Goal: Use online tool/utility: Utilize a website feature to perform a specific function

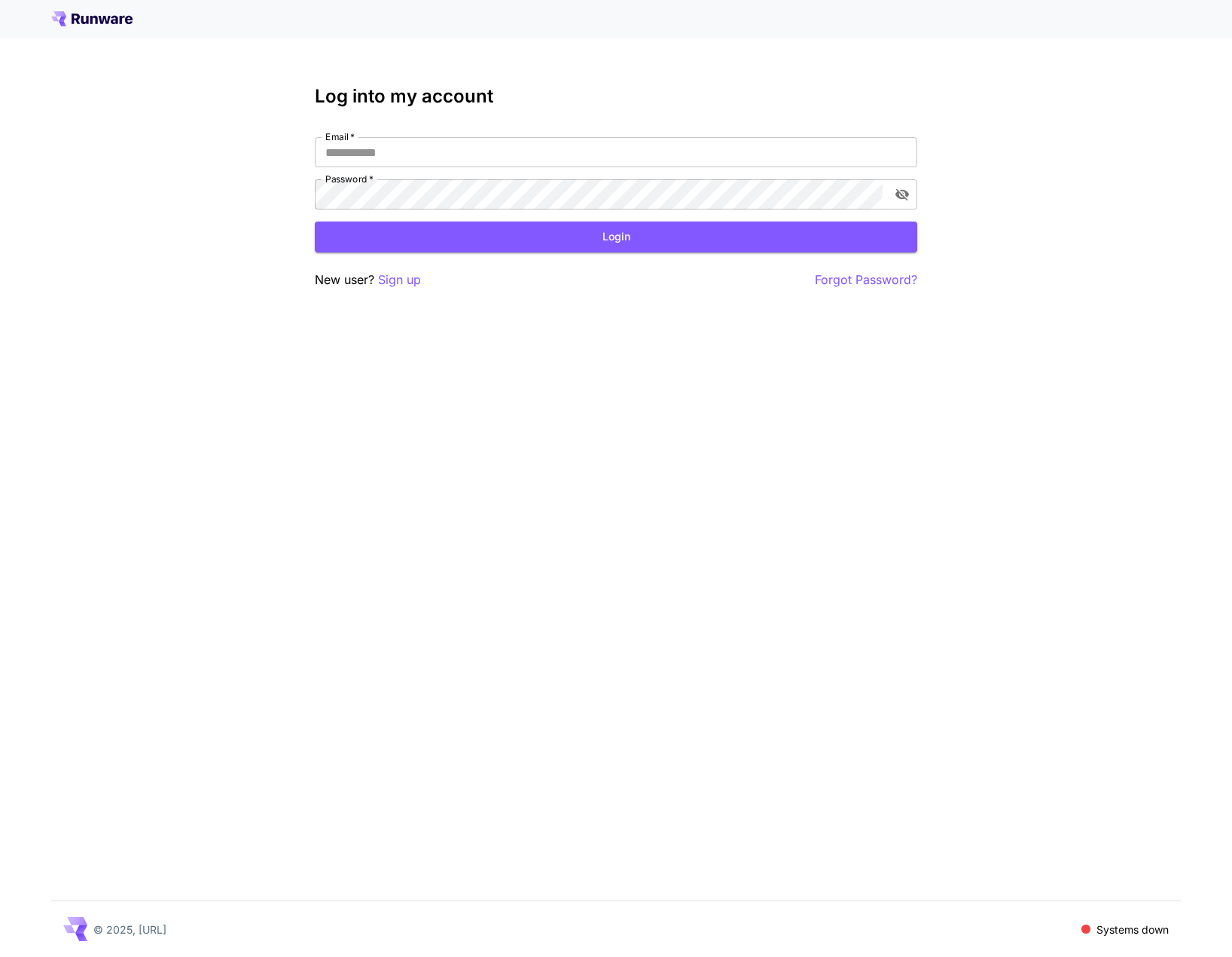
type input "**********"
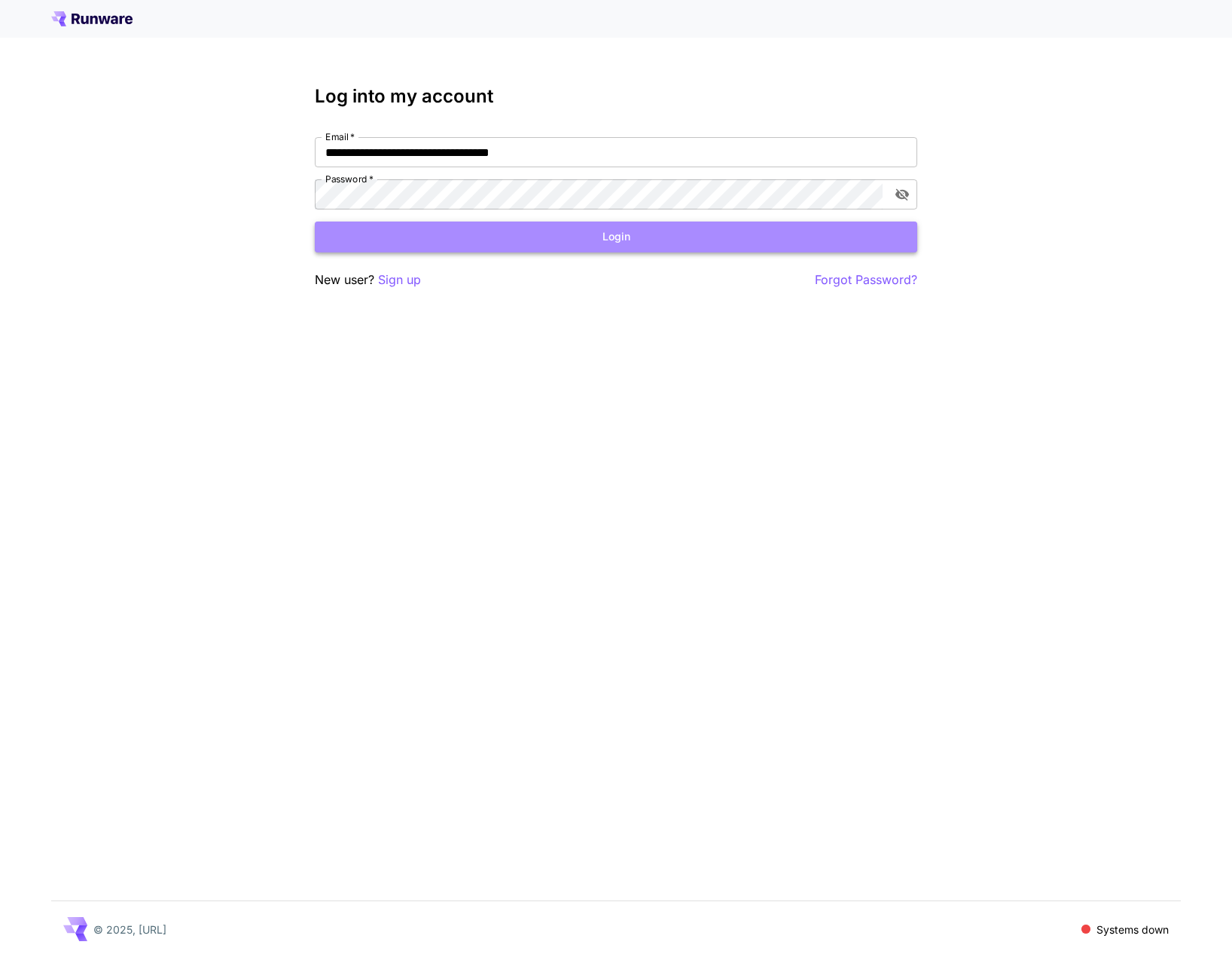
click at [627, 243] on button "Login" at bounding box center [616, 236] width 603 height 31
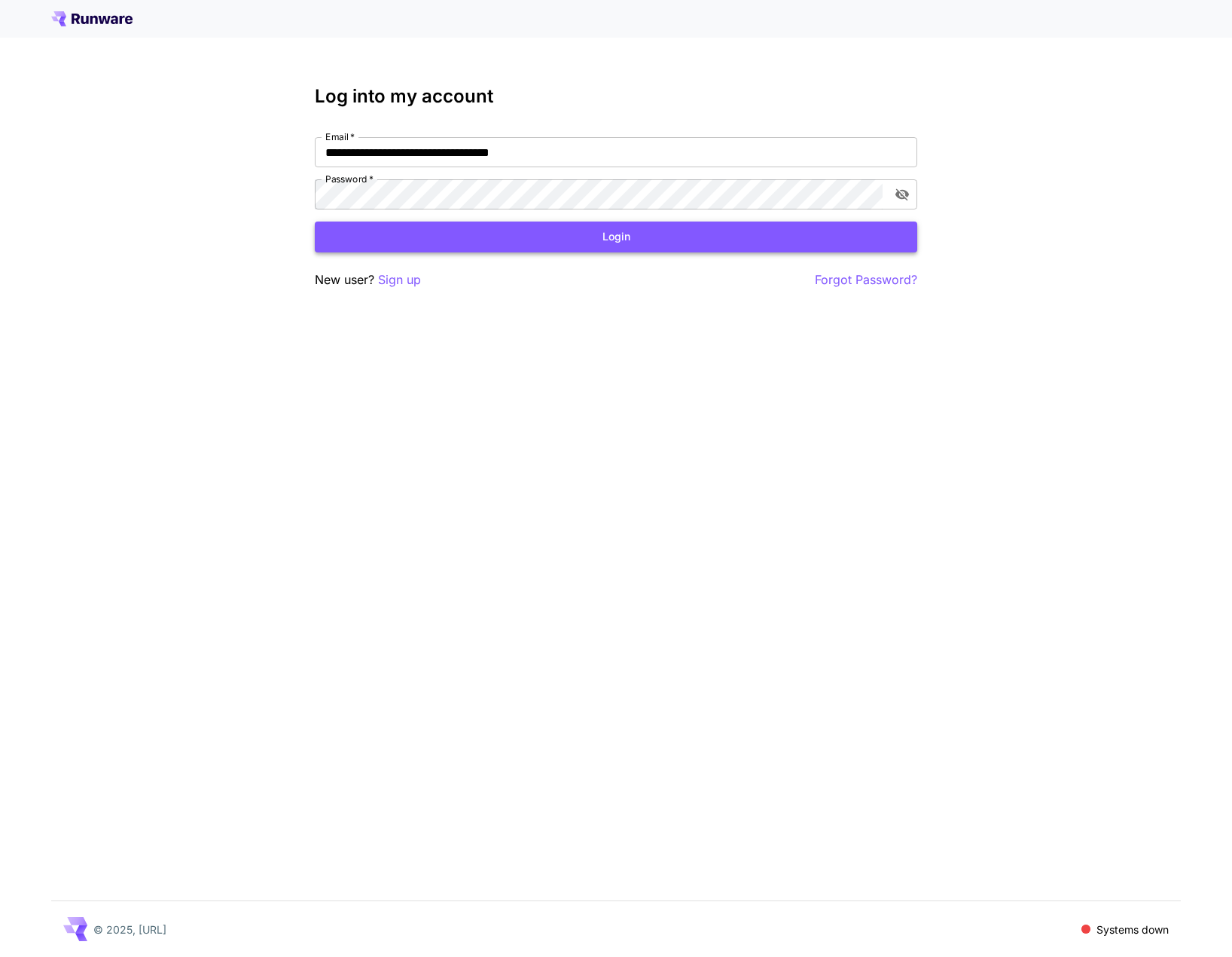
click at [609, 242] on button "Login" at bounding box center [616, 236] width 603 height 31
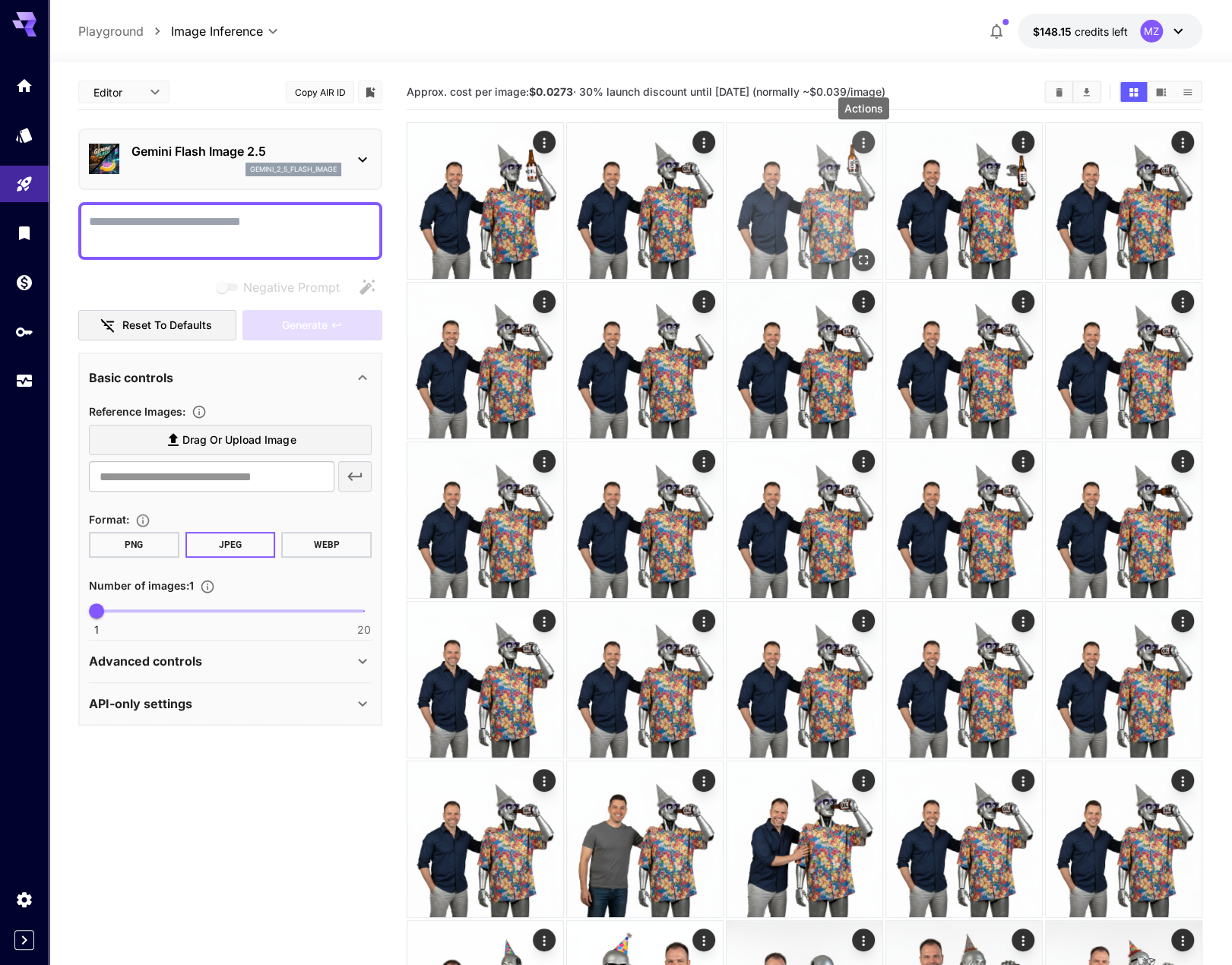
click at [865, 140] on icon "Actions" at bounding box center [864, 143] width 15 height 15
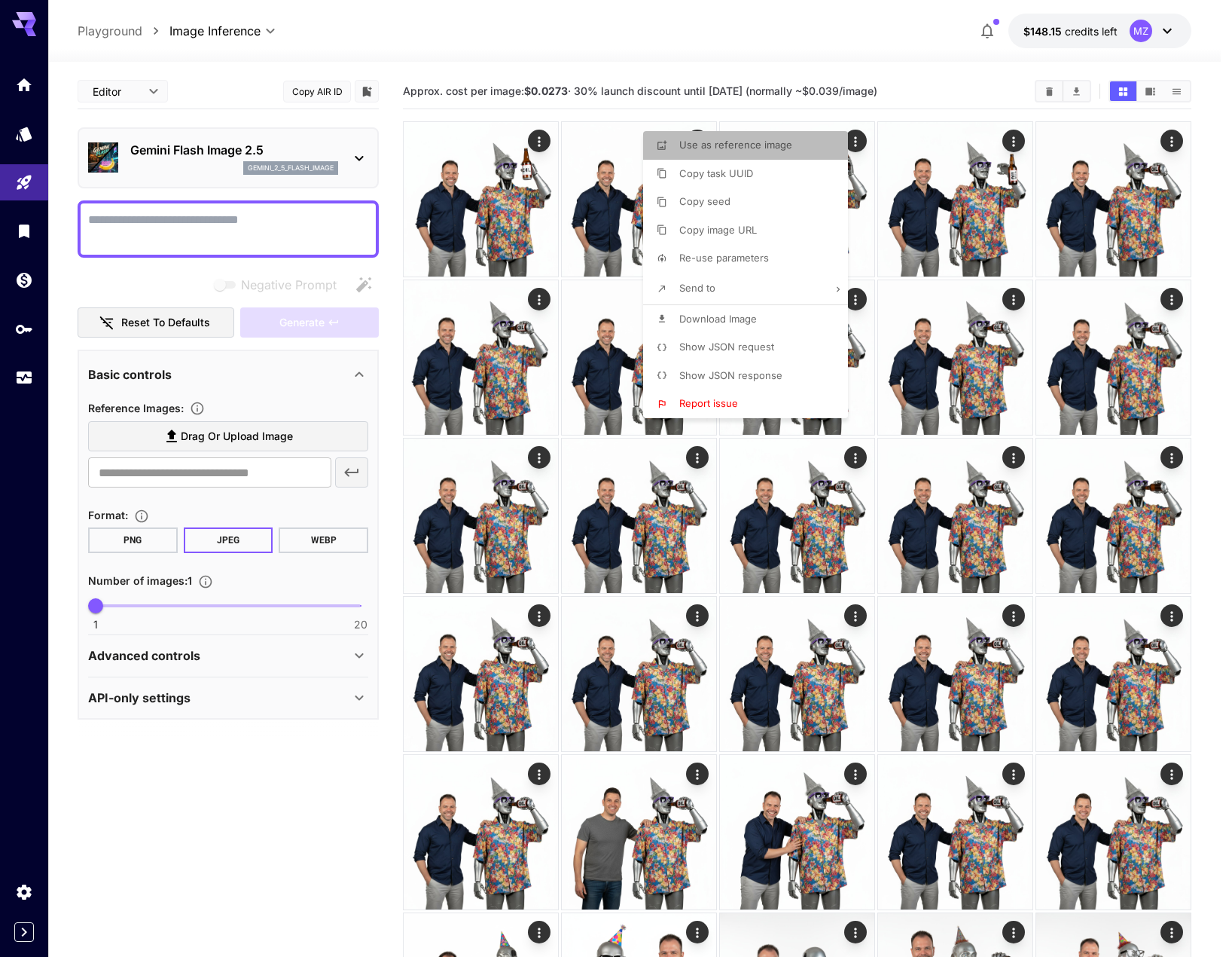
click at [763, 149] on span "Use as reference image" at bounding box center [735, 145] width 113 height 12
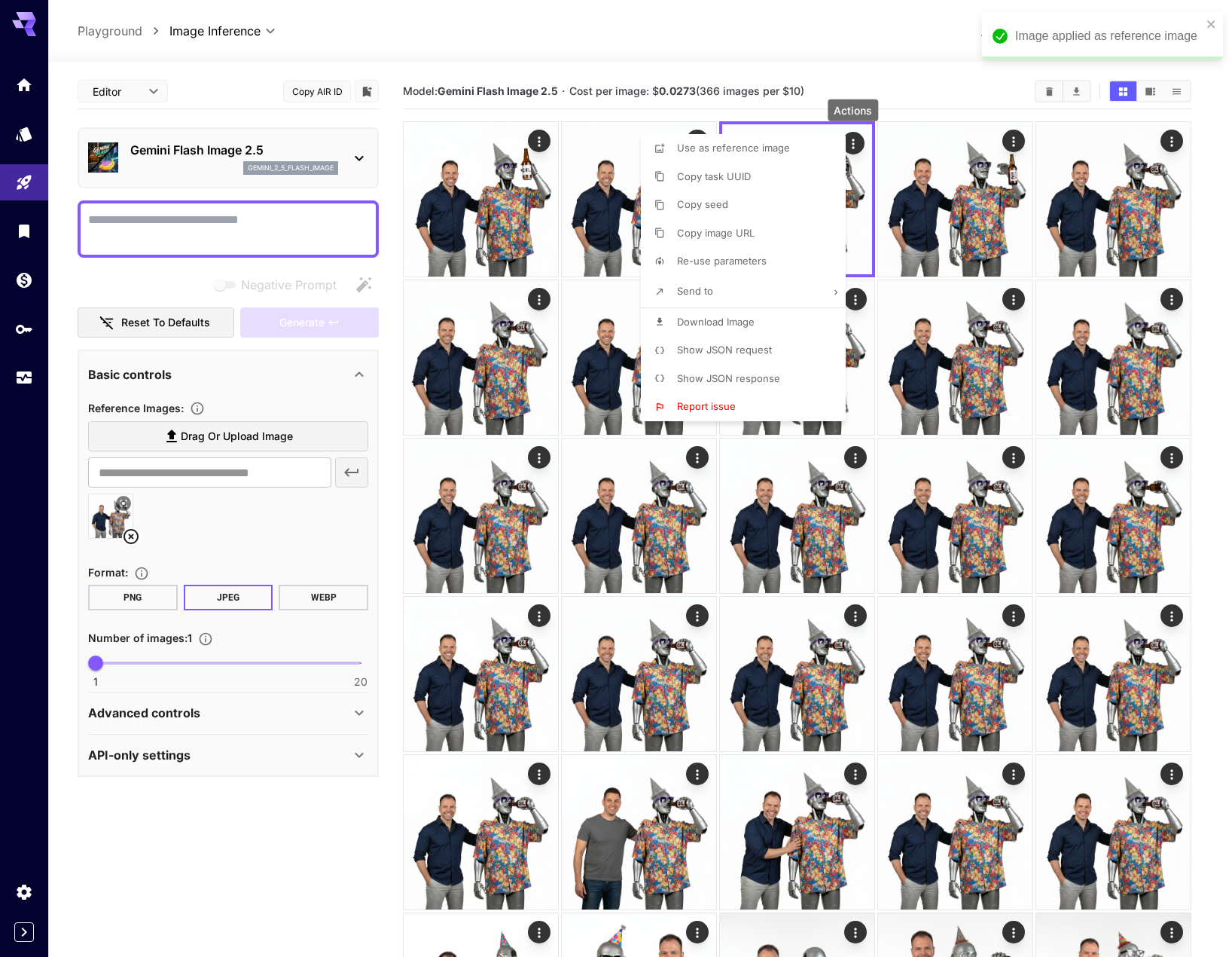
click at [957, 88] on div at bounding box center [616, 478] width 1232 height 957
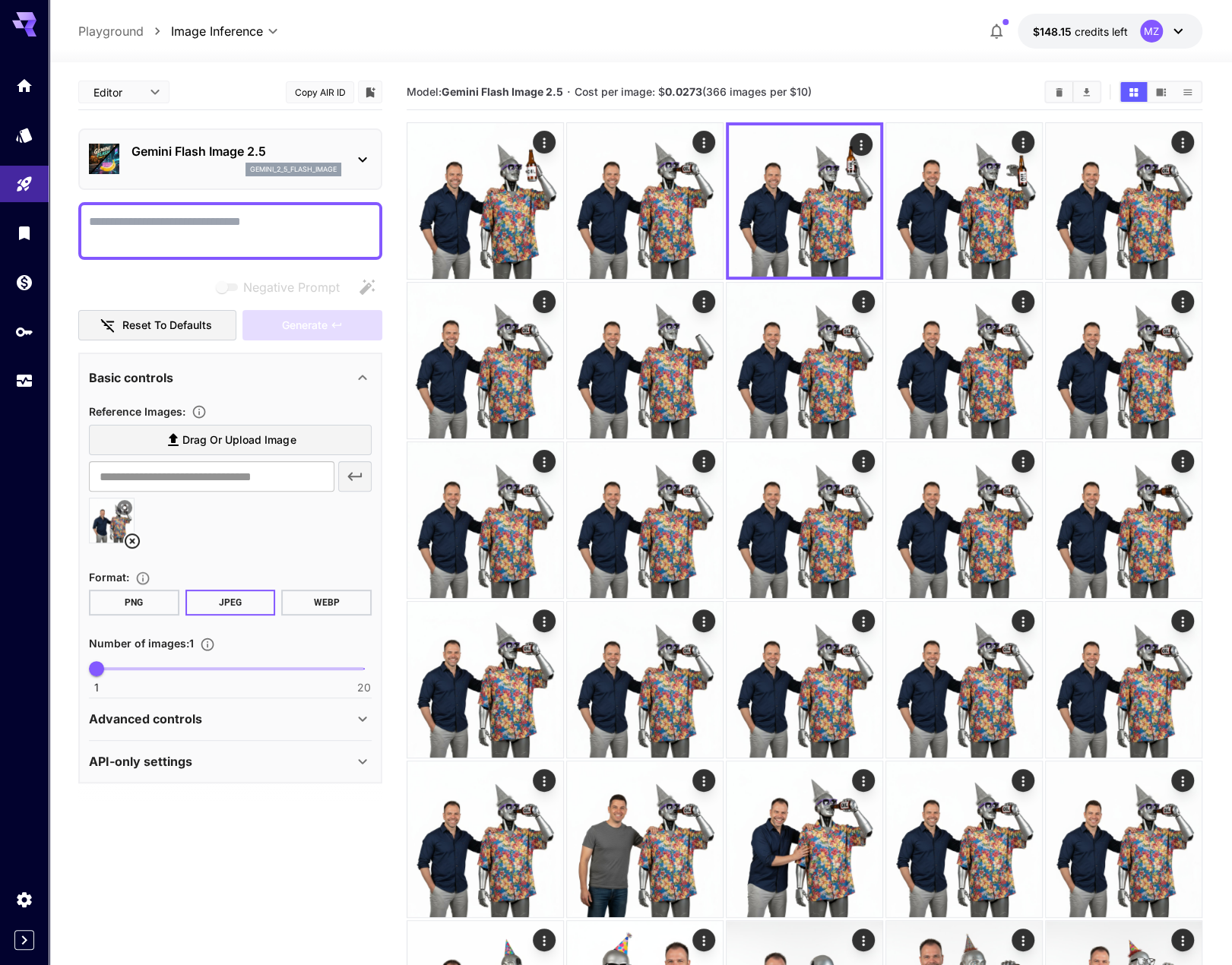
click at [287, 228] on textarea "Negative Prompt" at bounding box center [231, 231] width 283 height 37
type textarea "**********"
click at [295, 329] on span "Generate" at bounding box center [305, 326] width 45 height 19
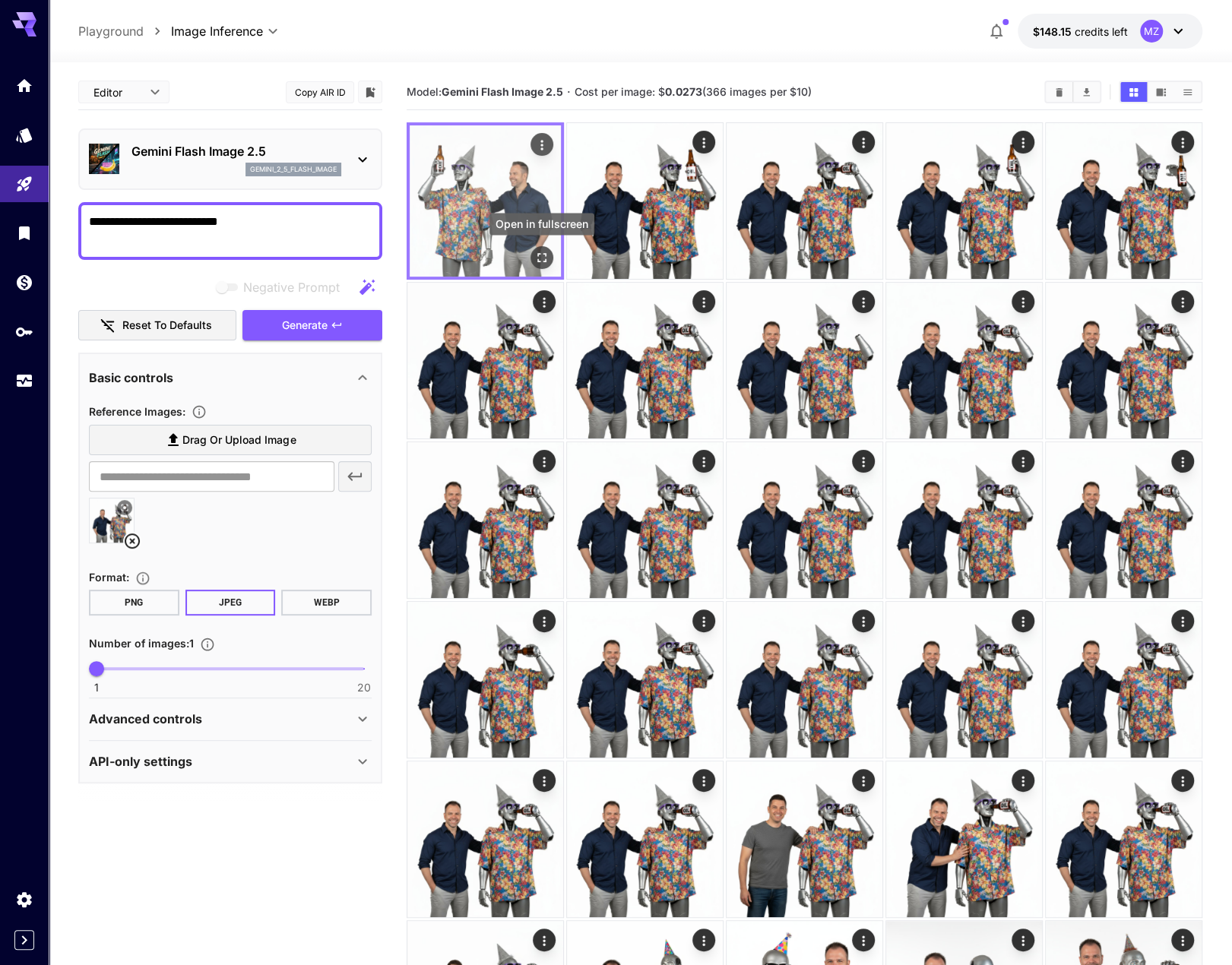
click at [540, 255] on icon "Open in fullscreen" at bounding box center [542, 257] width 15 height 15
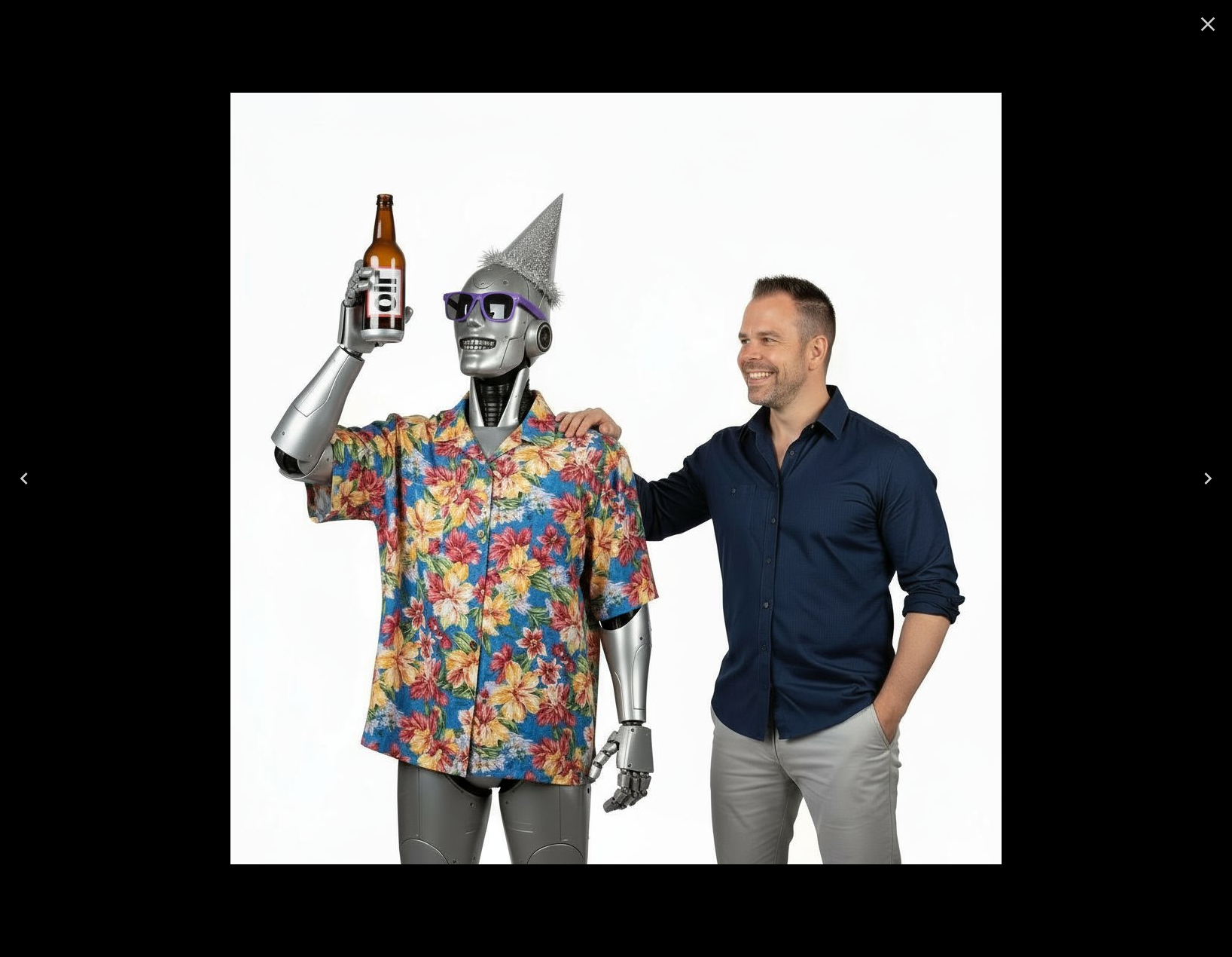
click at [1212, 20] on icon "Close" at bounding box center [1208, 24] width 14 height 14
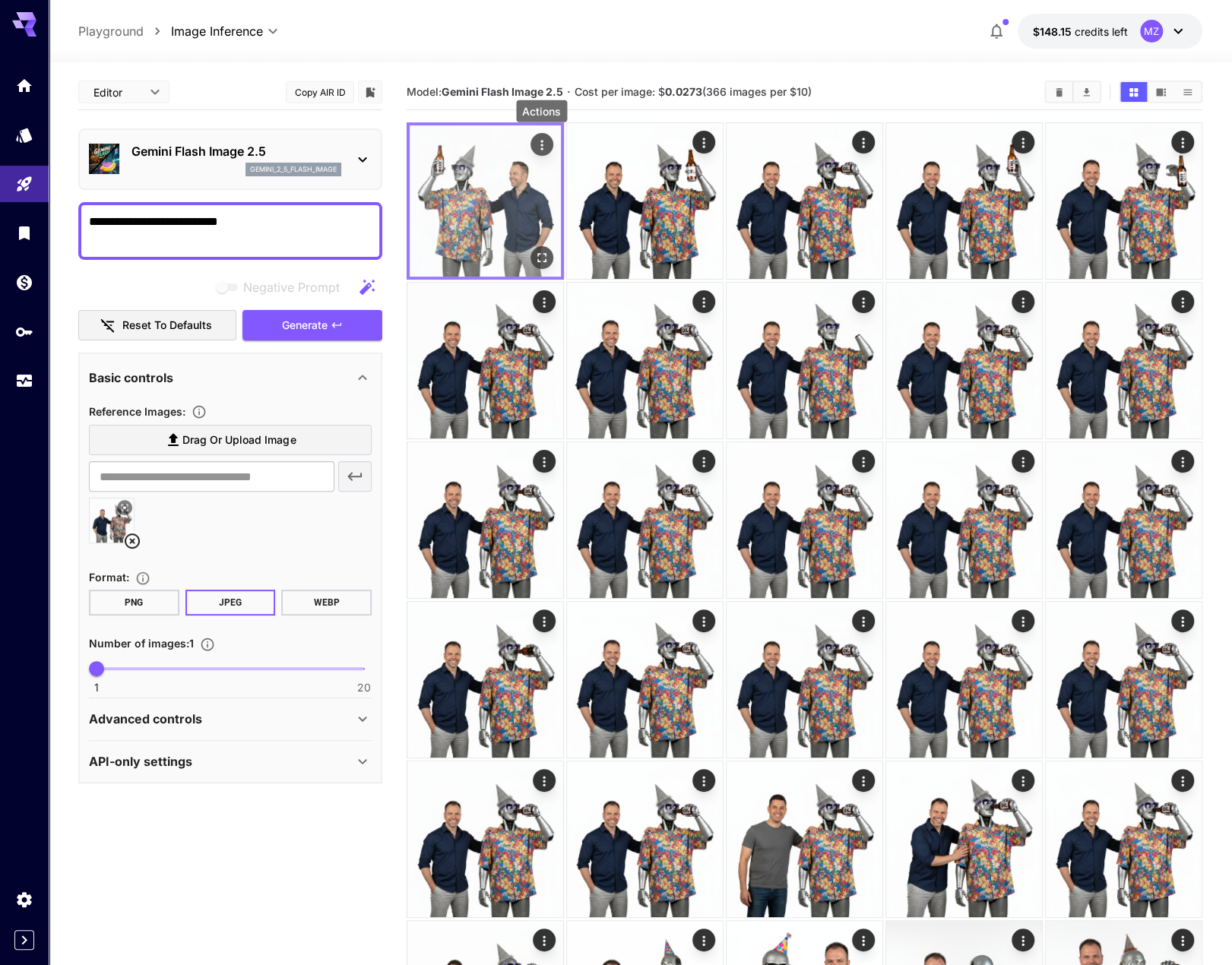
click at [541, 145] on icon "Actions" at bounding box center [541, 145] width 3 height 10
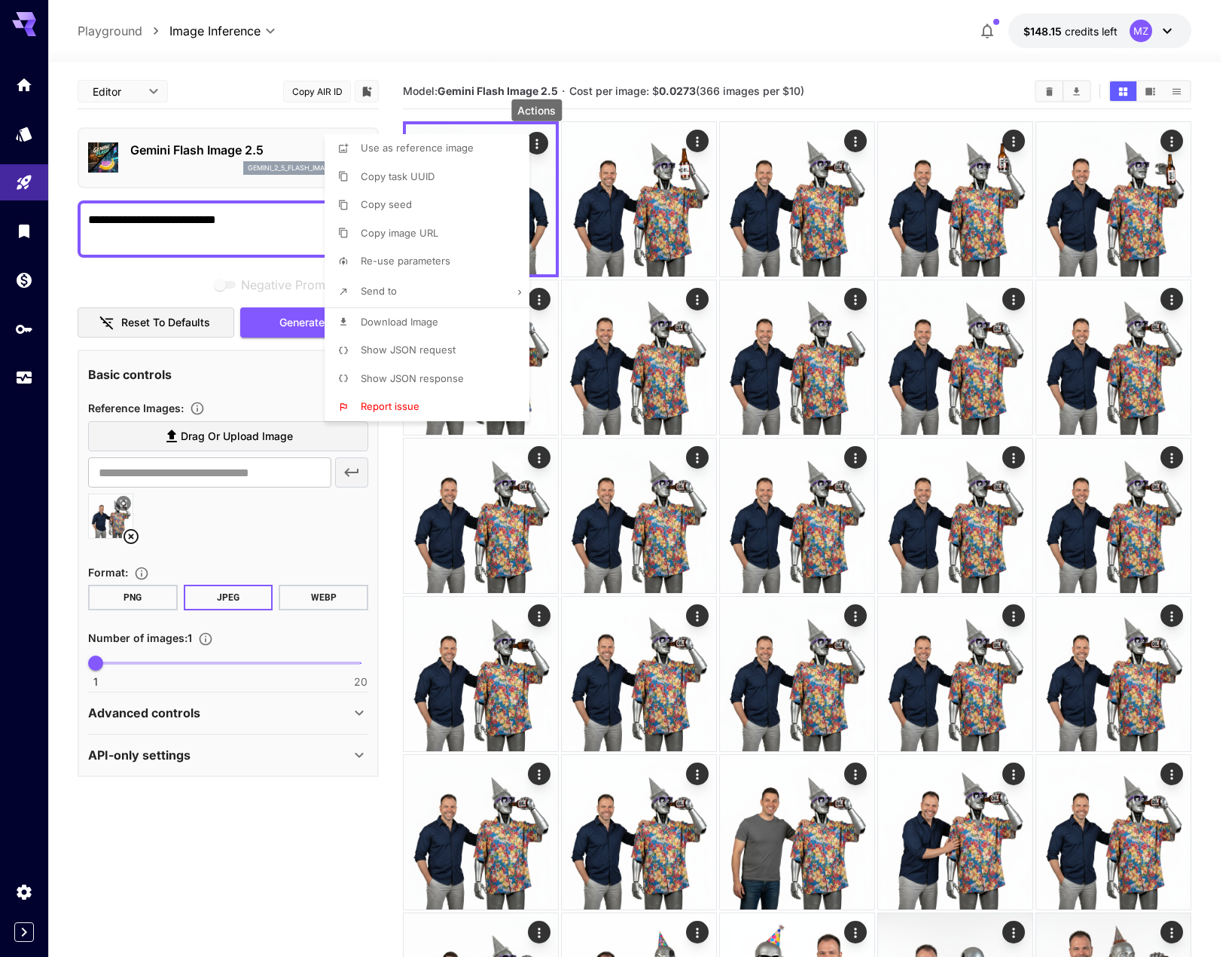
click at [981, 75] on div at bounding box center [616, 478] width 1232 height 957
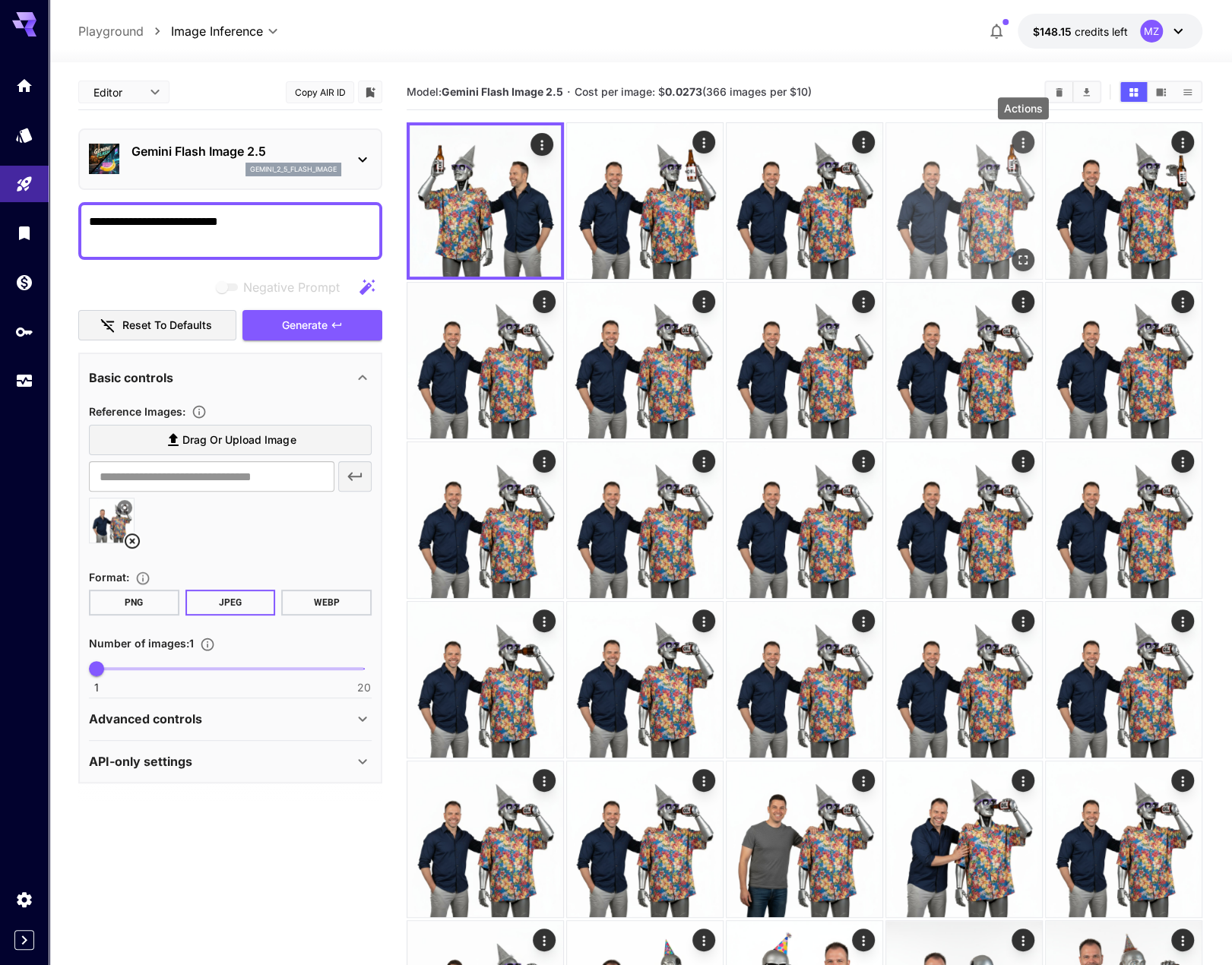
click at [1024, 146] on icon "Actions" at bounding box center [1023, 142] width 3 height 10
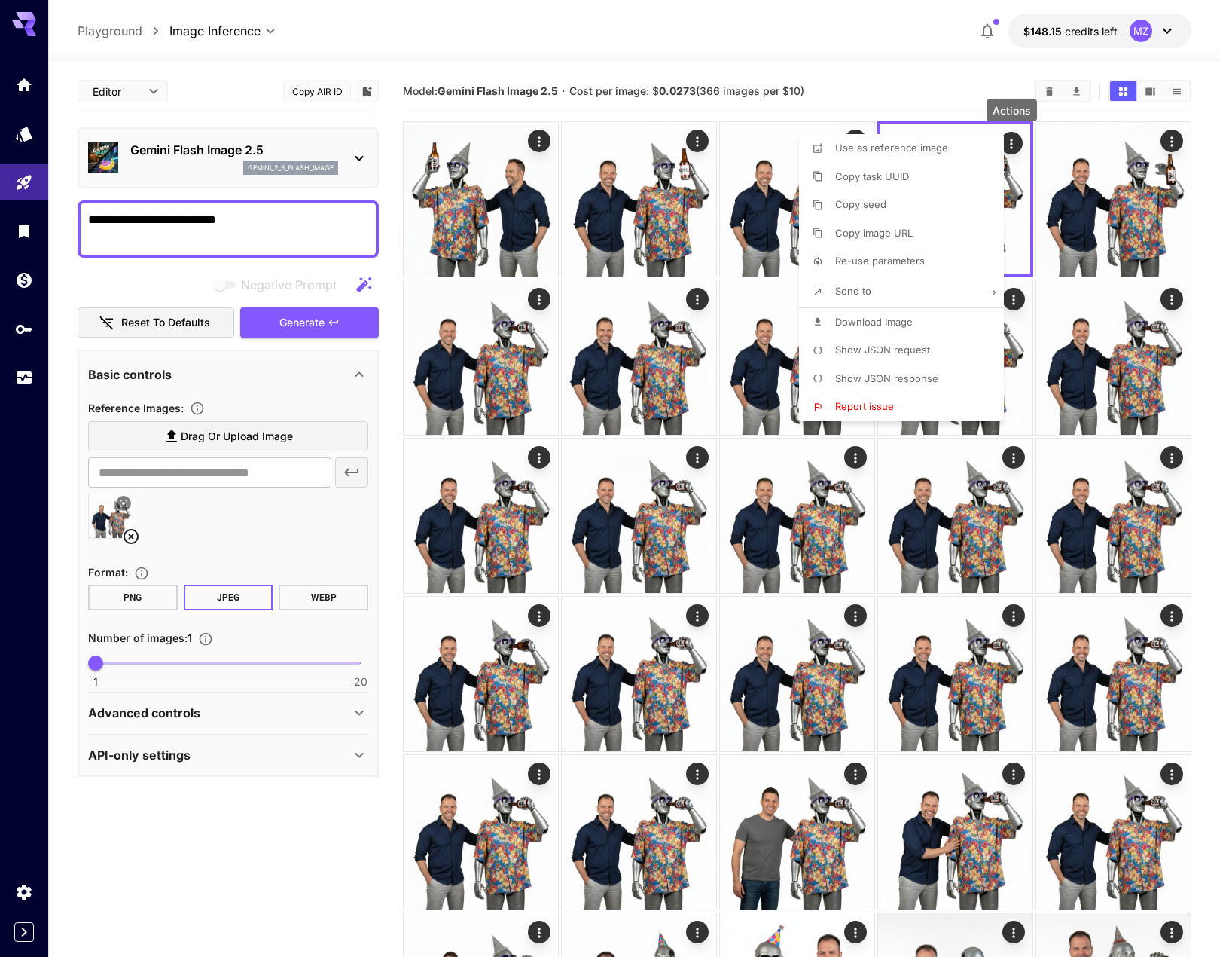
click at [909, 328] on p "Download Image" at bounding box center [874, 322] width 77 height 15
click at [128, 545] on div at bounding box center [616, 478] width 1232 height 957
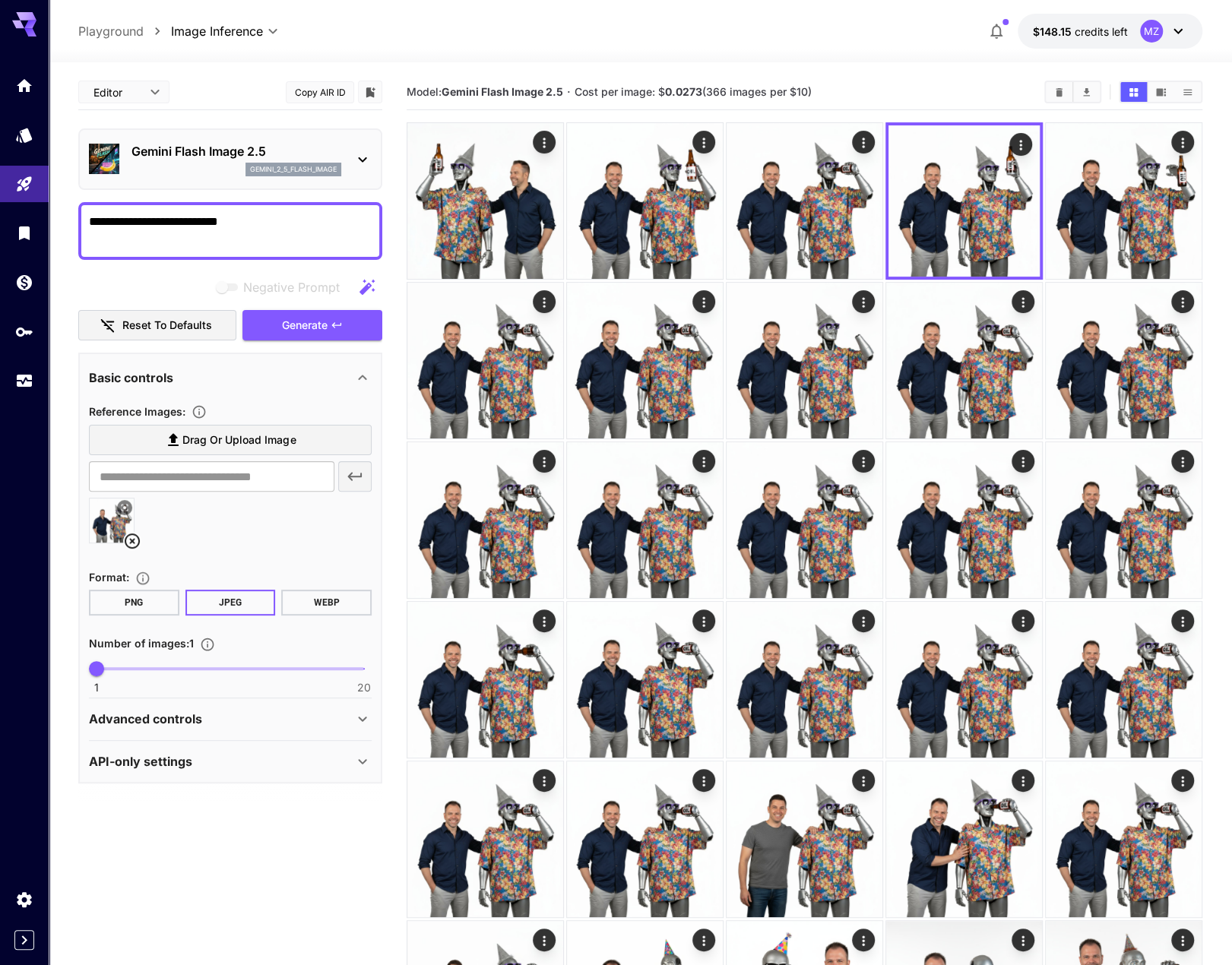
click at [136, 546] on div "Use as reference image Copy task UUID Copy seed Copy image URL Re-use parameter…" at bounding box center [115, 482] width 231 height 965
click at [136, 546] on icon at bounding box center [132, 541] width 15 height 15
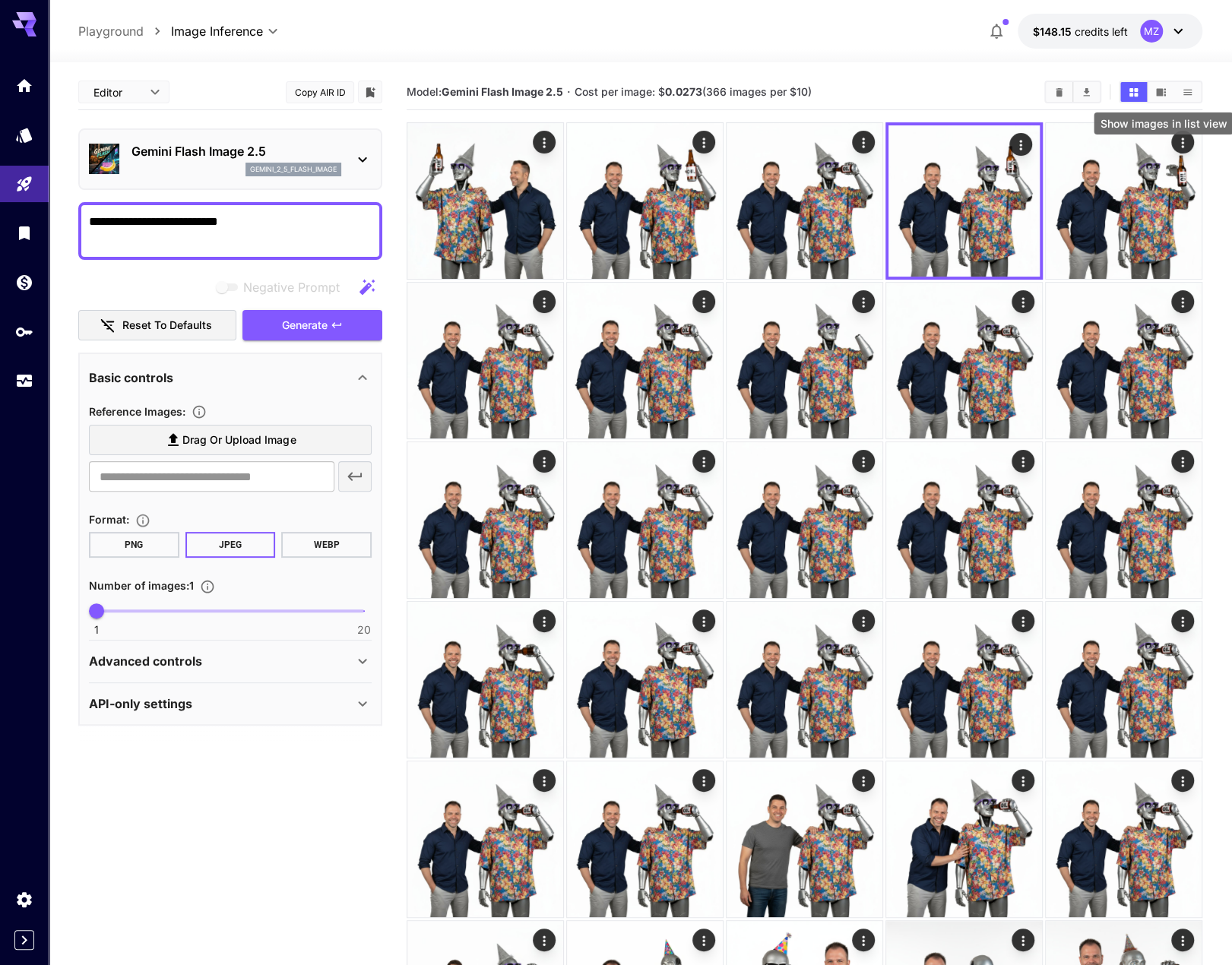
click at [1193, 92] on button "Show images in list view" at bounding box center [1187, 92] width 27 height 20
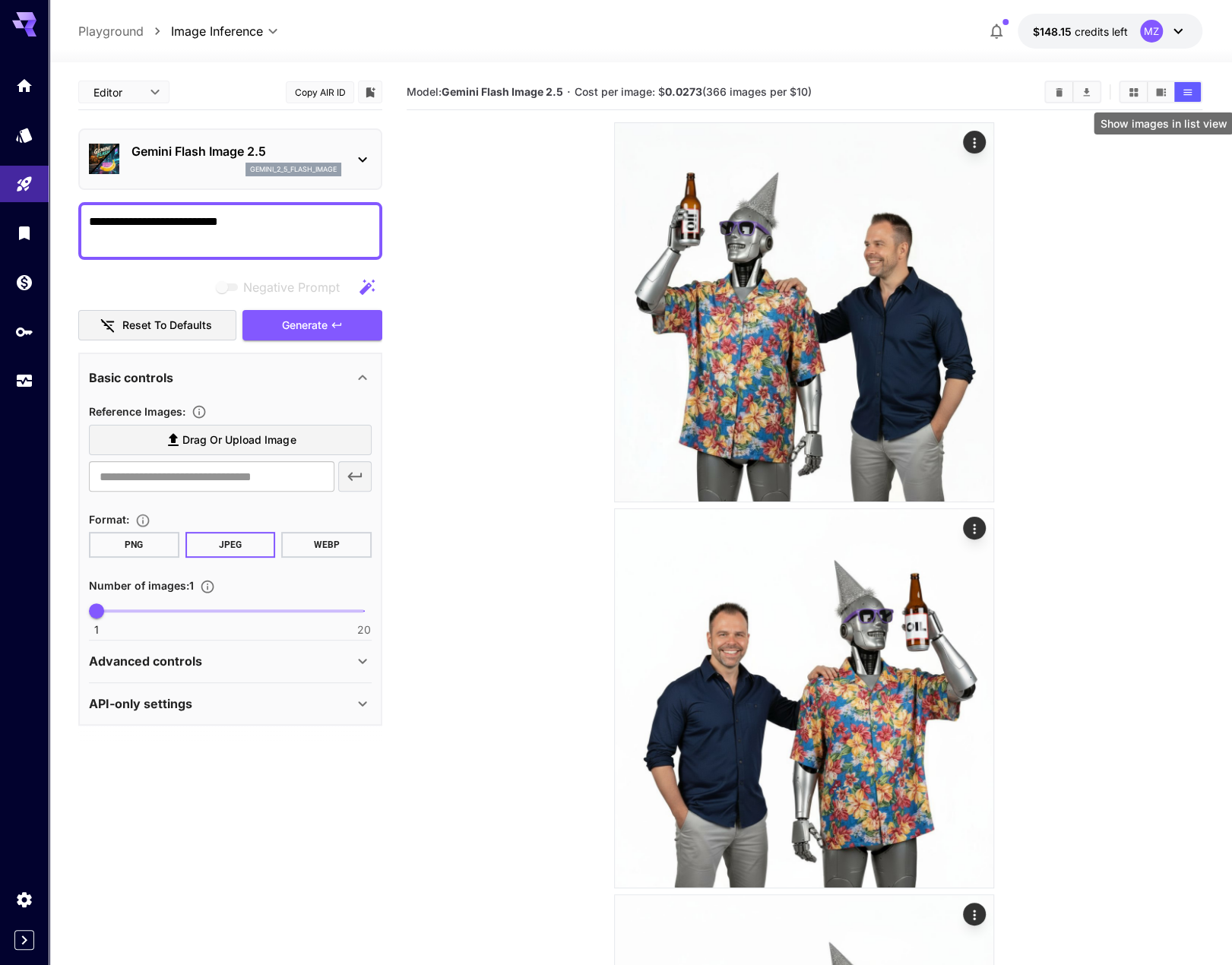
click at [1190, 92] on icon "Show images in list view" at bounding box center [1187, 92] width 11 height 11
click at [1061, 97] on icon "Clear Images" at bounding box center [1059, 92] width 11 height 11
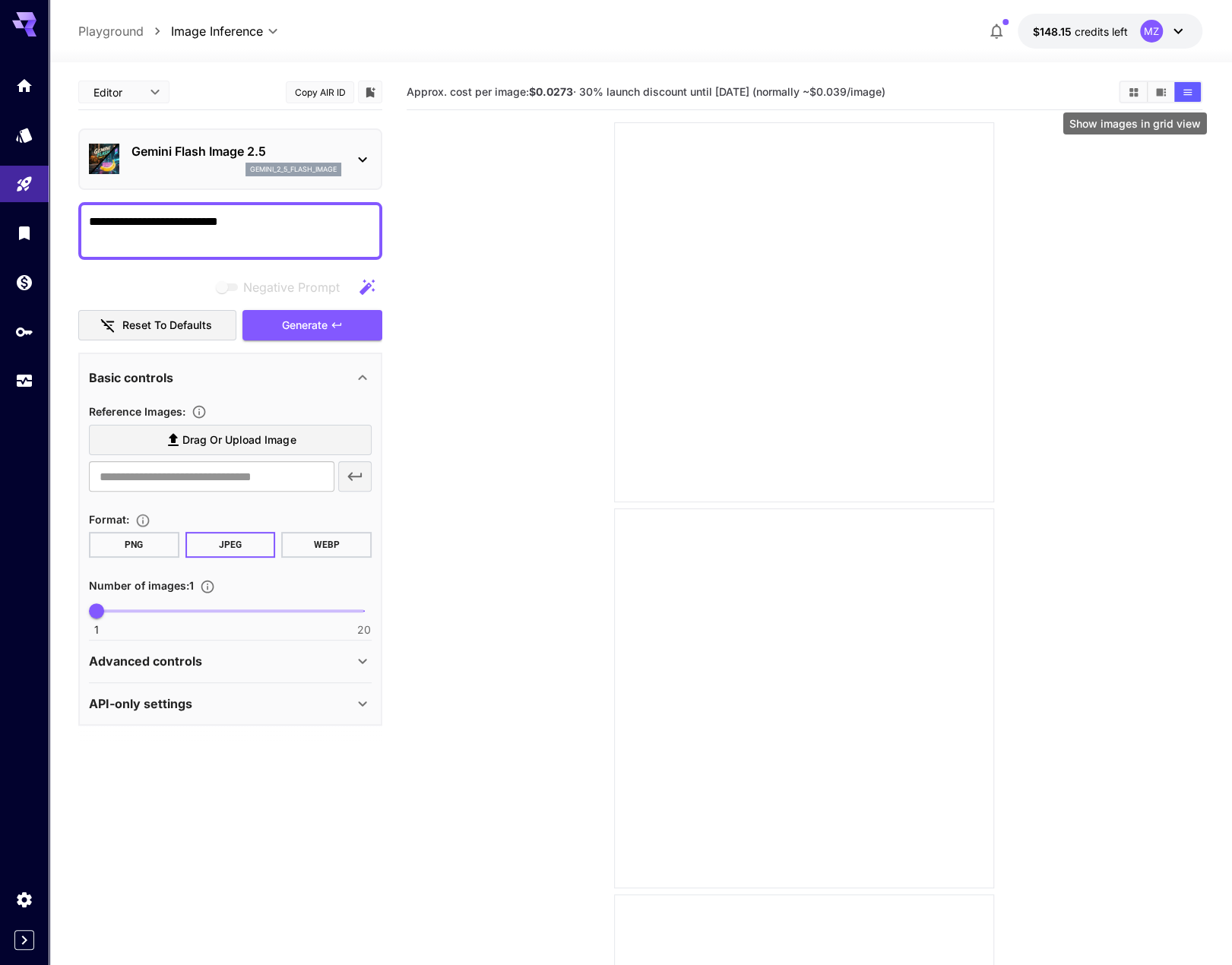
click at [1123, 93] on button "Show images in grid view" at bounding box center [1133, 92] width 27 height 20
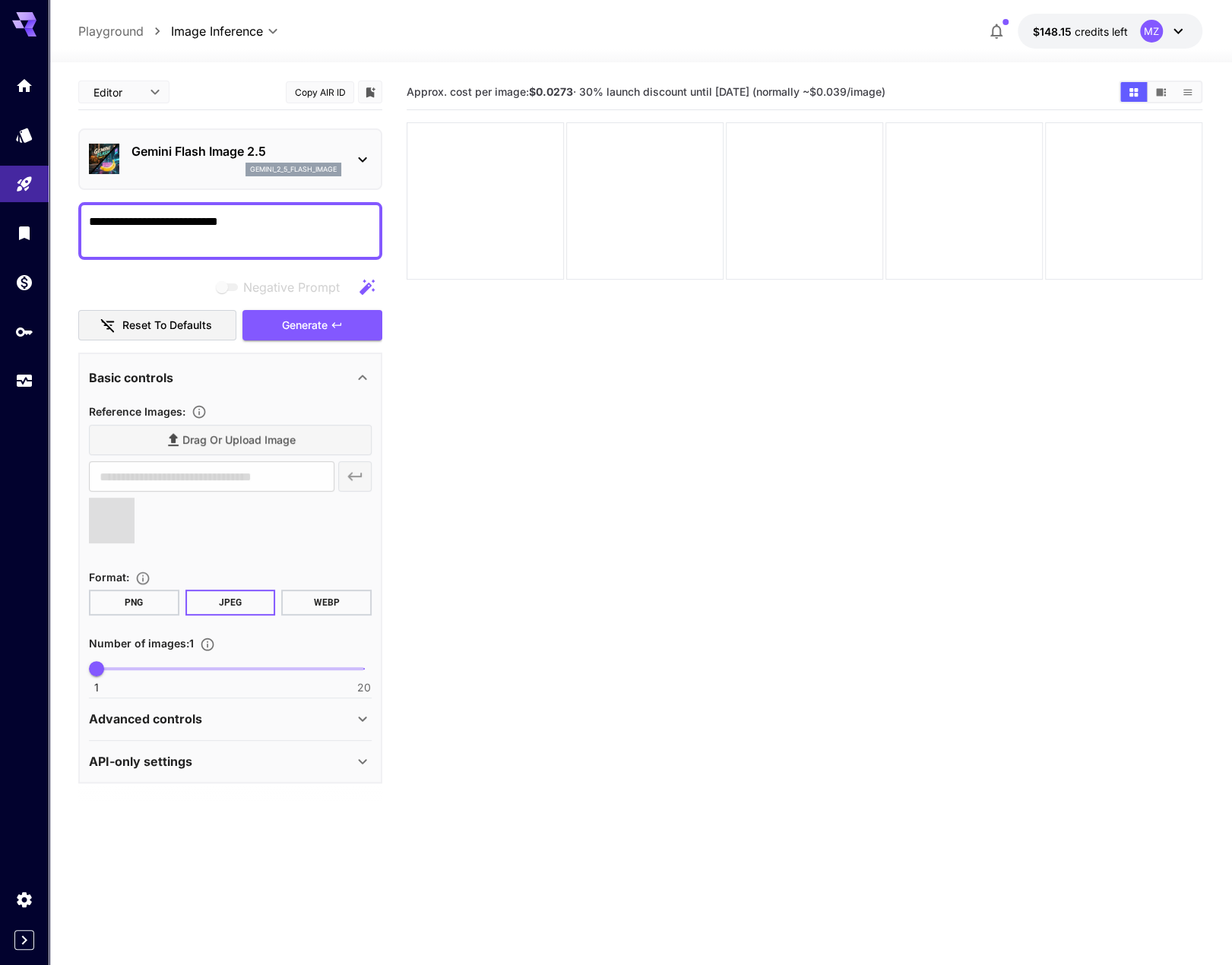
drag, startPoint x: 289, startPoint y: 220, endPoint x: -28, endPoint y: 194, distance: 318.1
click at [0, 194] on html "**********" at bounding box center [616, 542] width 1232 height 1085
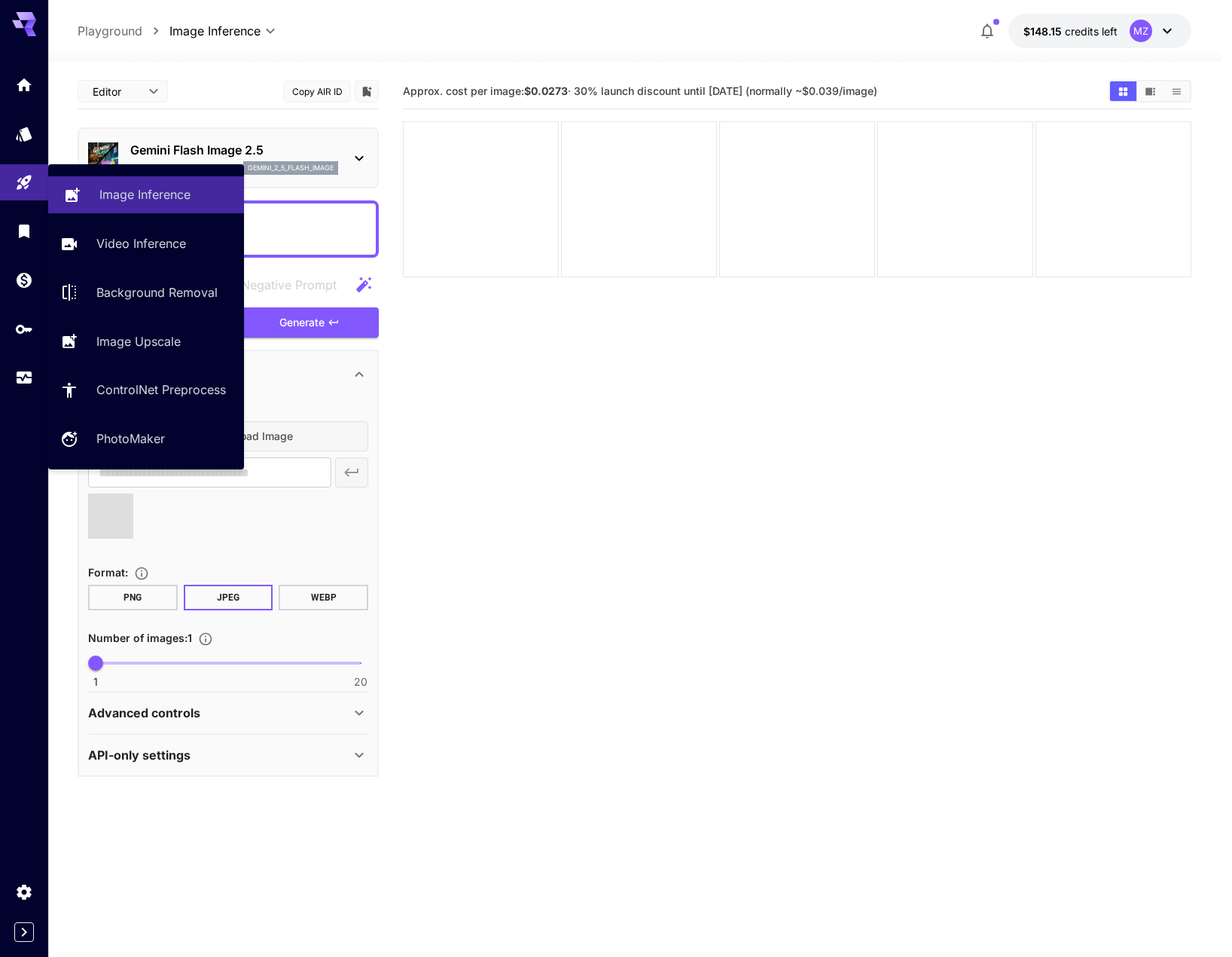
type textarea "********"
type input "**********"
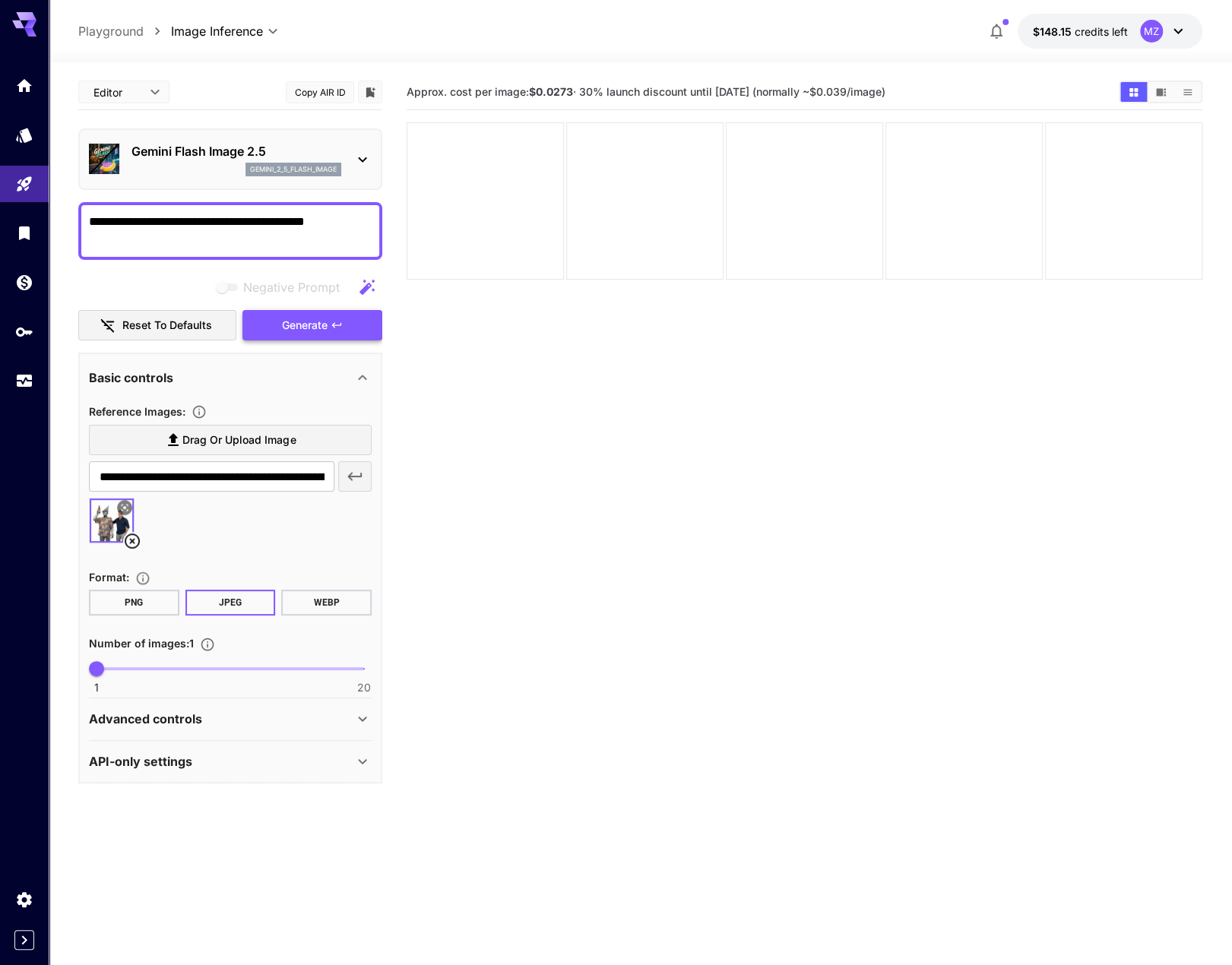
type textarea "**********"
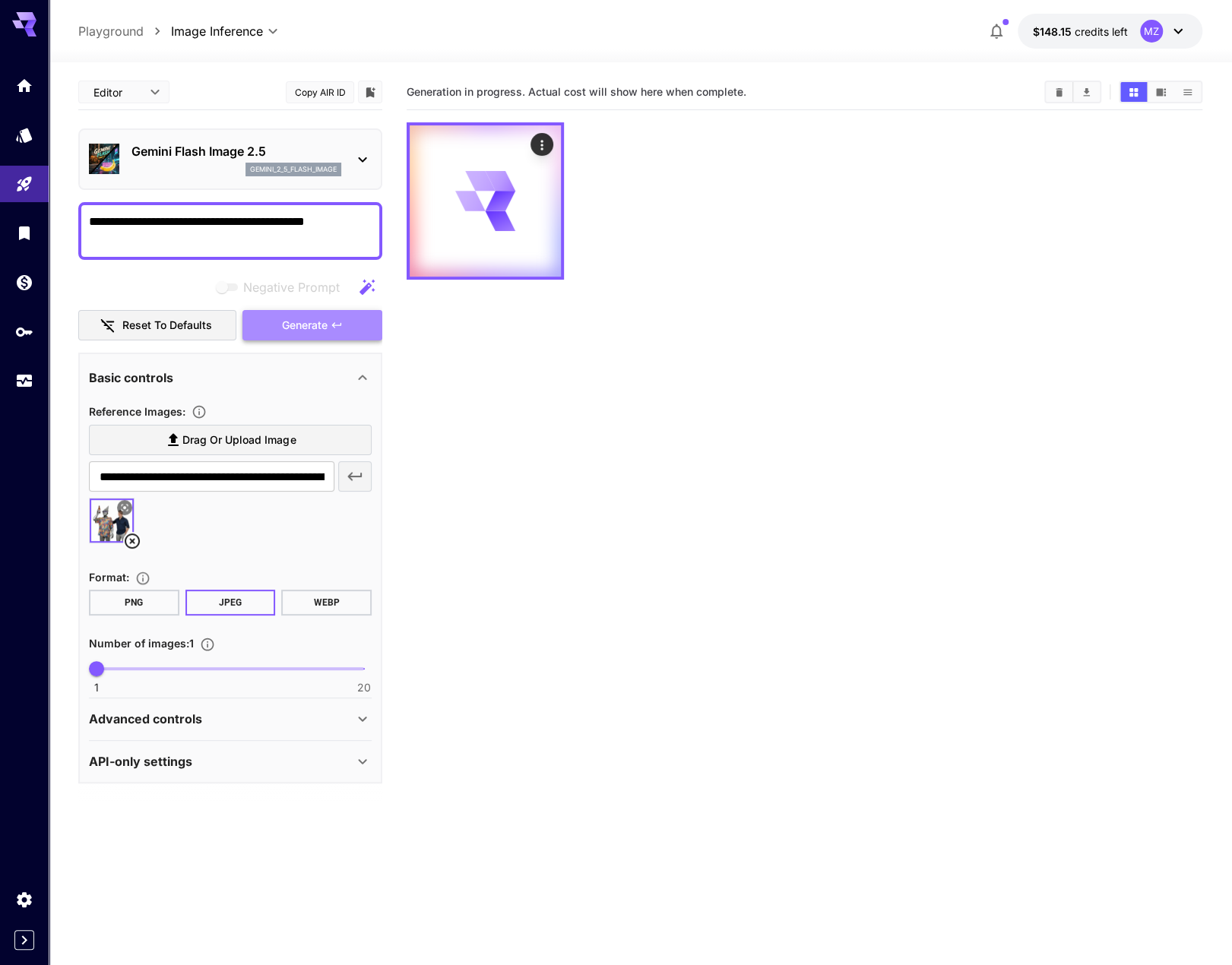
click at [353, 334] on button "Generate" at bounding box center [312, 325] width 140 height 31
type input "*"
drag, startPoint x: 103, startPoint y: 668, endPoint x: 151, endPoint y: 672, distance: 48.2
click at [151, 672] on span "5" at bounding box center [153, 669] width 15 height 15
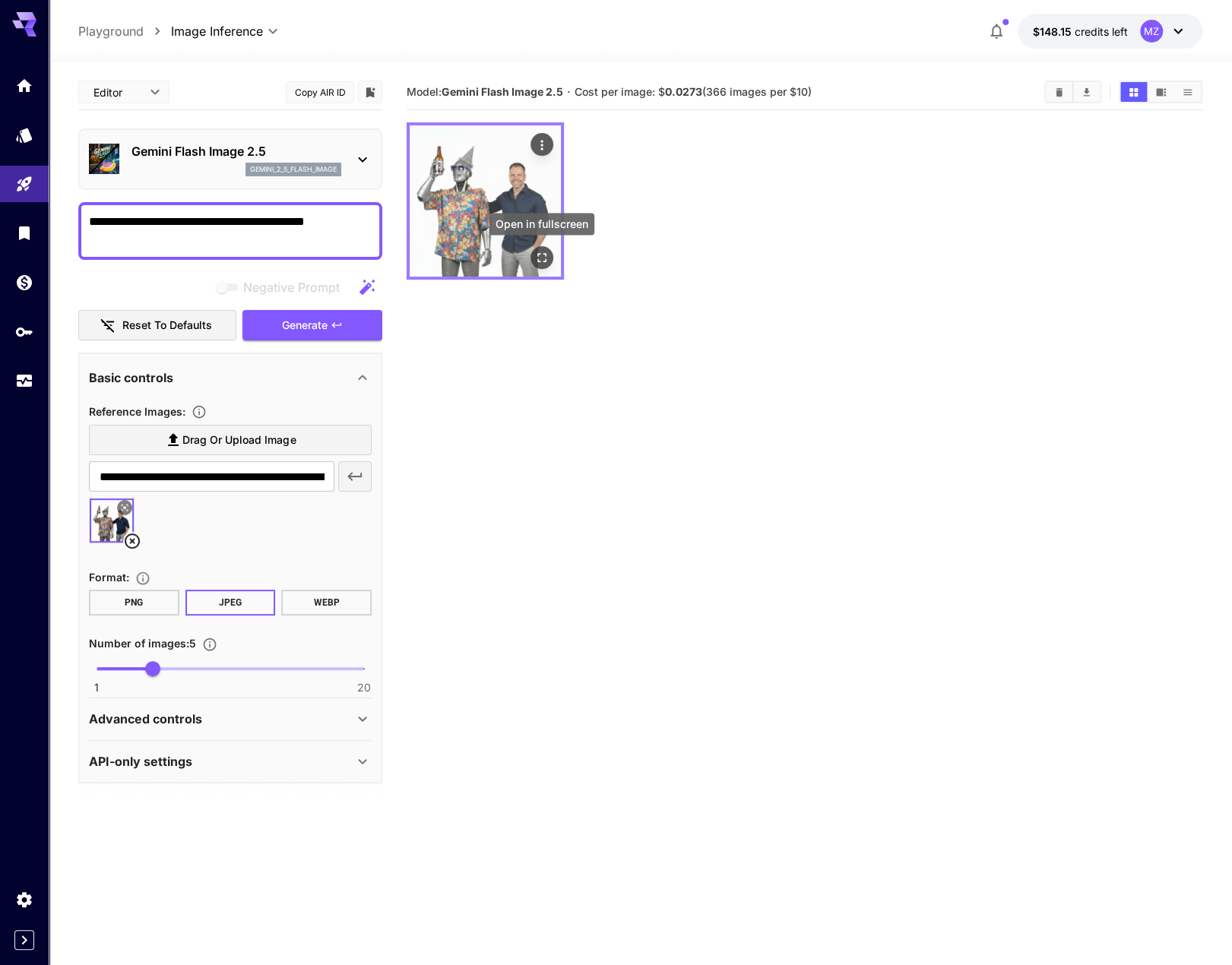
click at [543, 256] on icon "Open in fullscreen" at bounding box center [542, 257] width 15 height 15
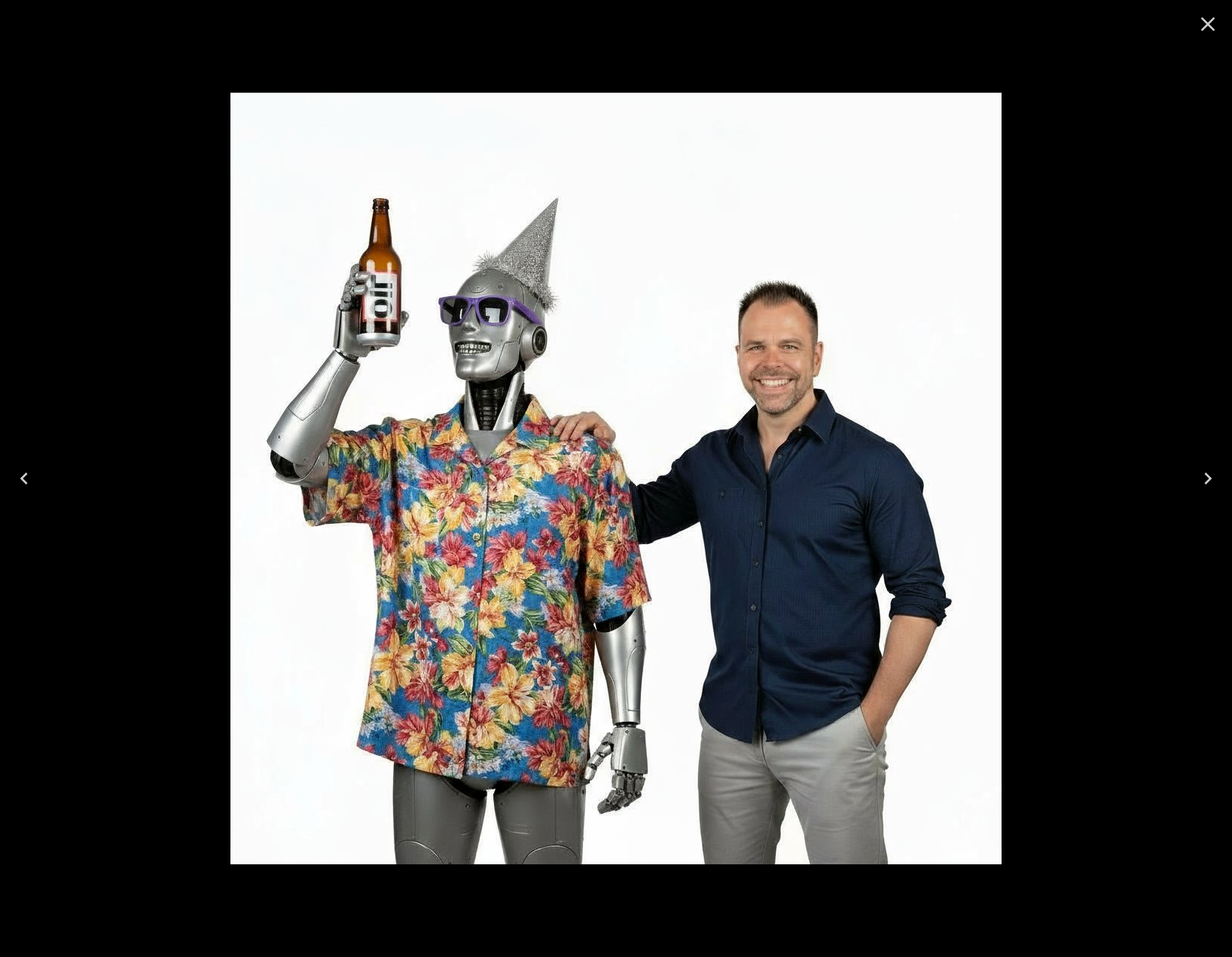
click at [1206, 22] on icon "Close" at bounding box center [1208, 24] width 14 height 14
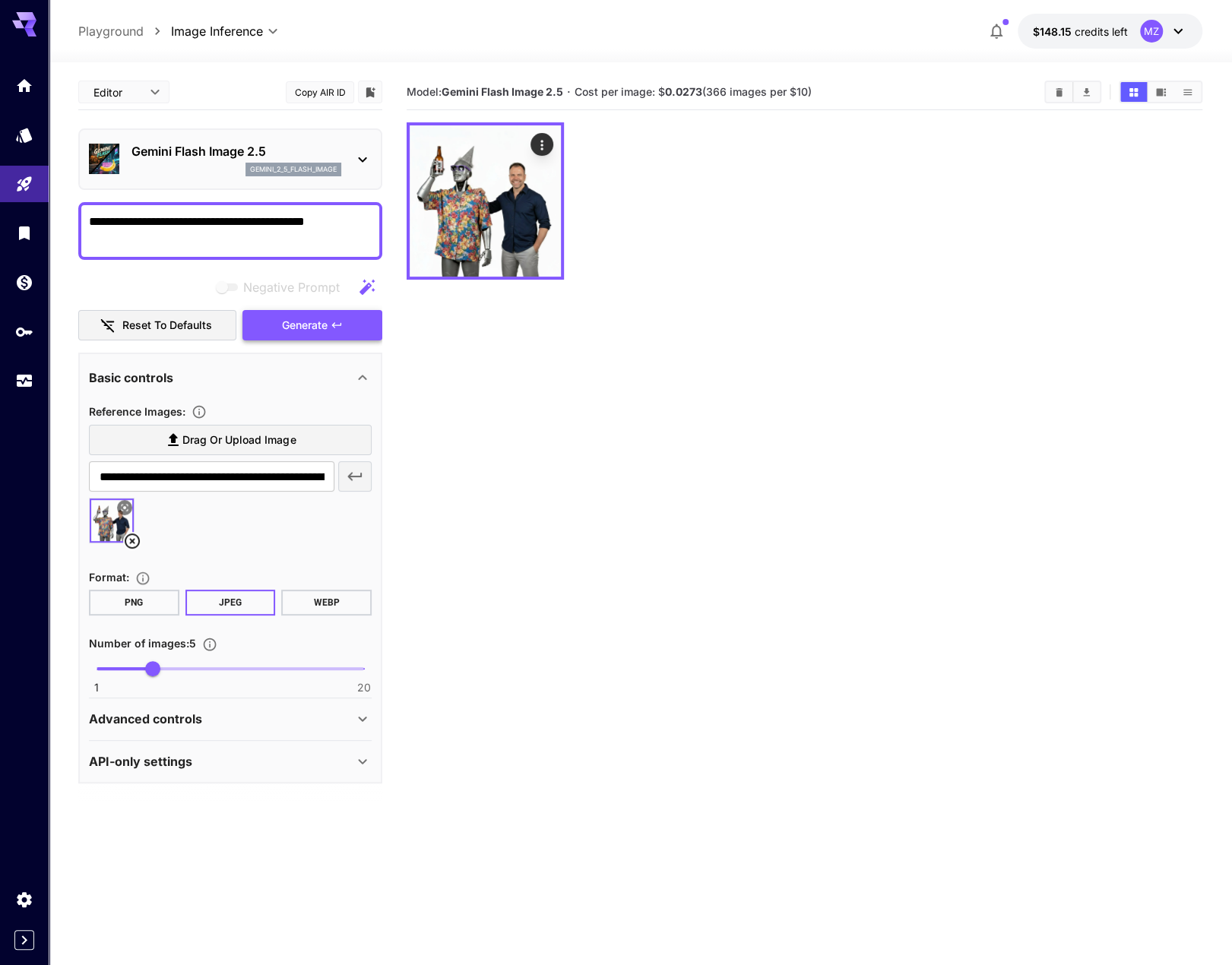
click at [307, 328] on span "Generate" at bounding box center [305, 326] width 45 height 19
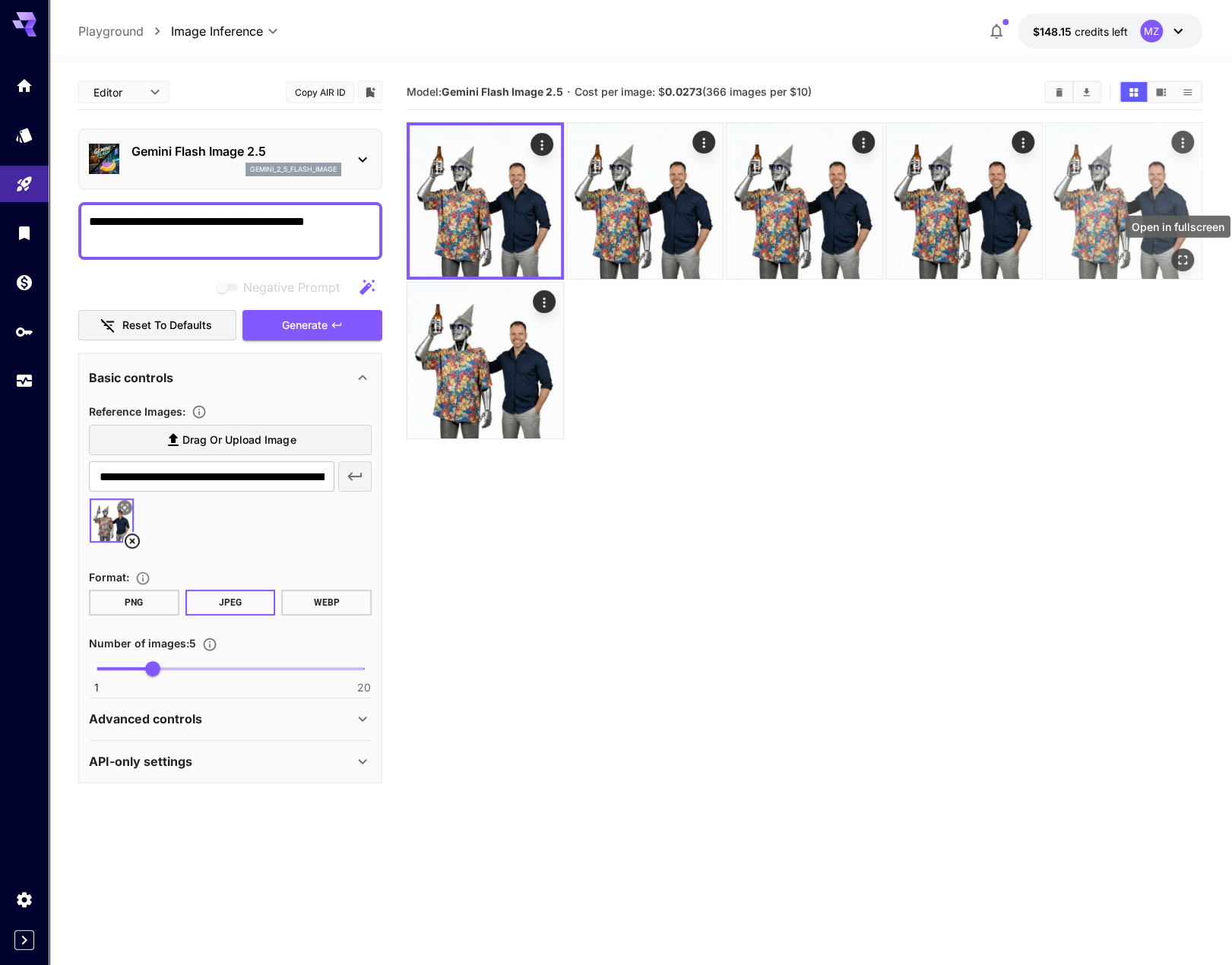
click at [1187, 256] on icon "Open in fullscreen" at bounding box center [1182, 260] width 9 height 9
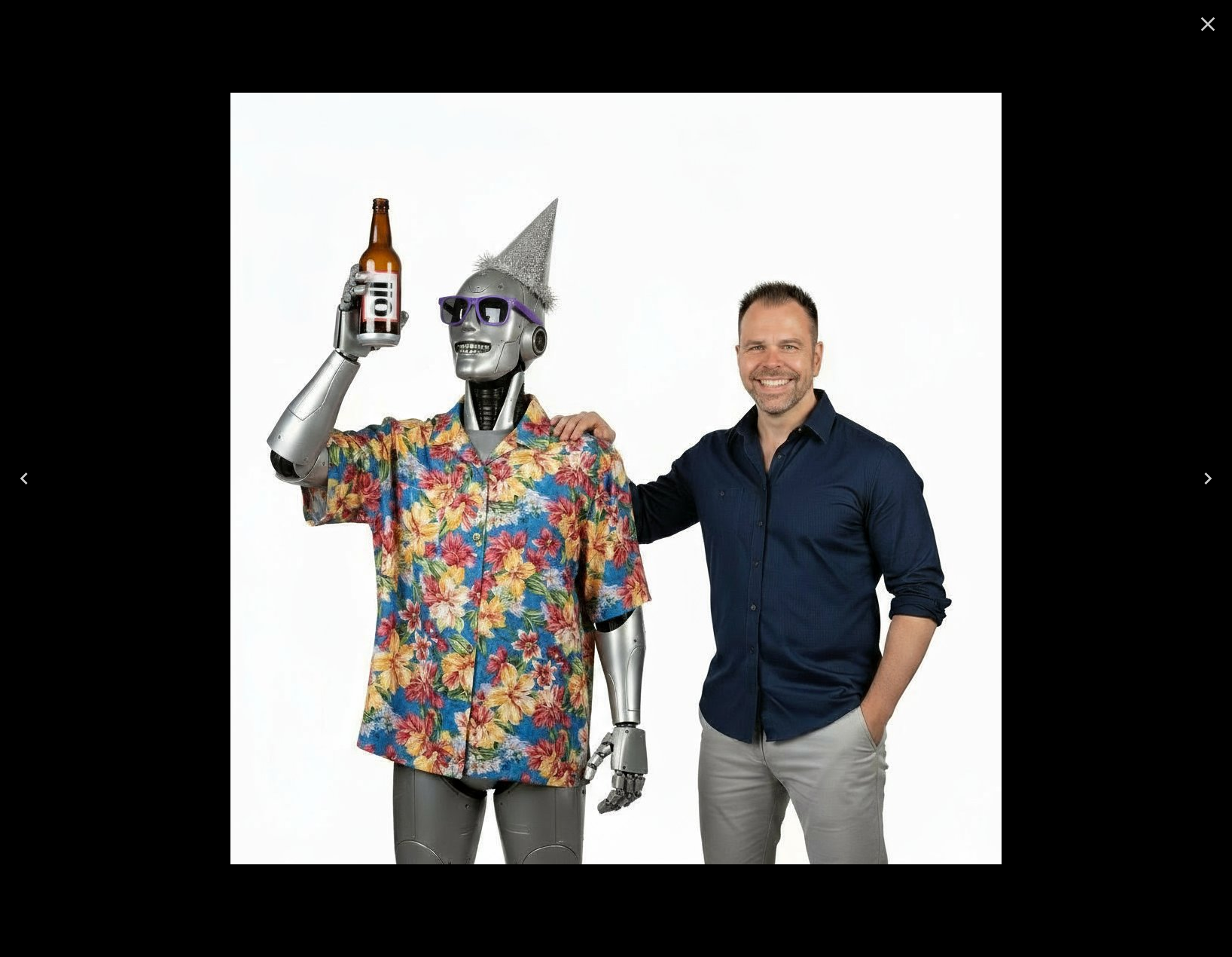
click at [1212, 26] on icon "Close" at bounding box center [1208, 24] width 24 height 24
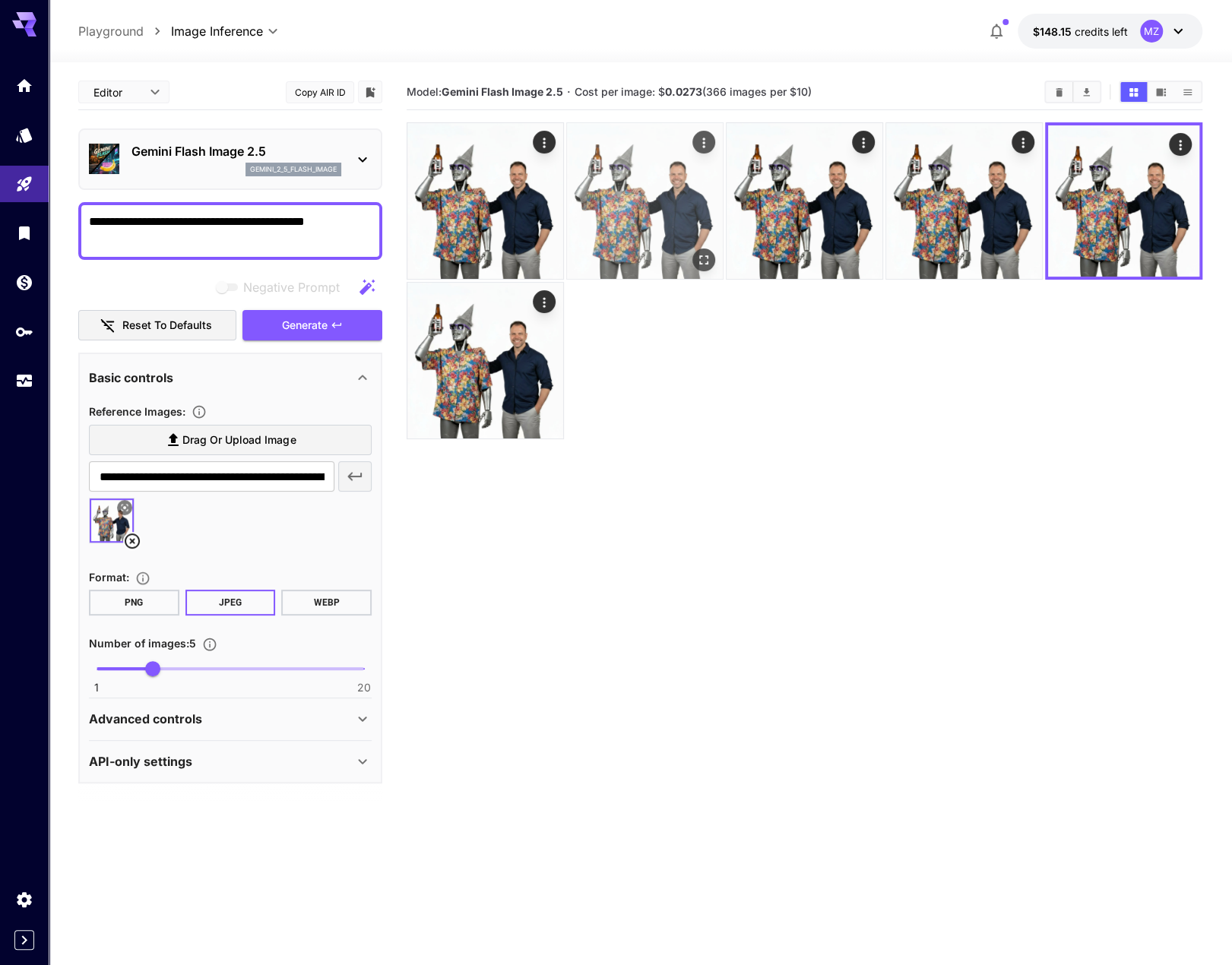
click at [716, 251] on img at bounding box center [645, 202] width 156 height 156
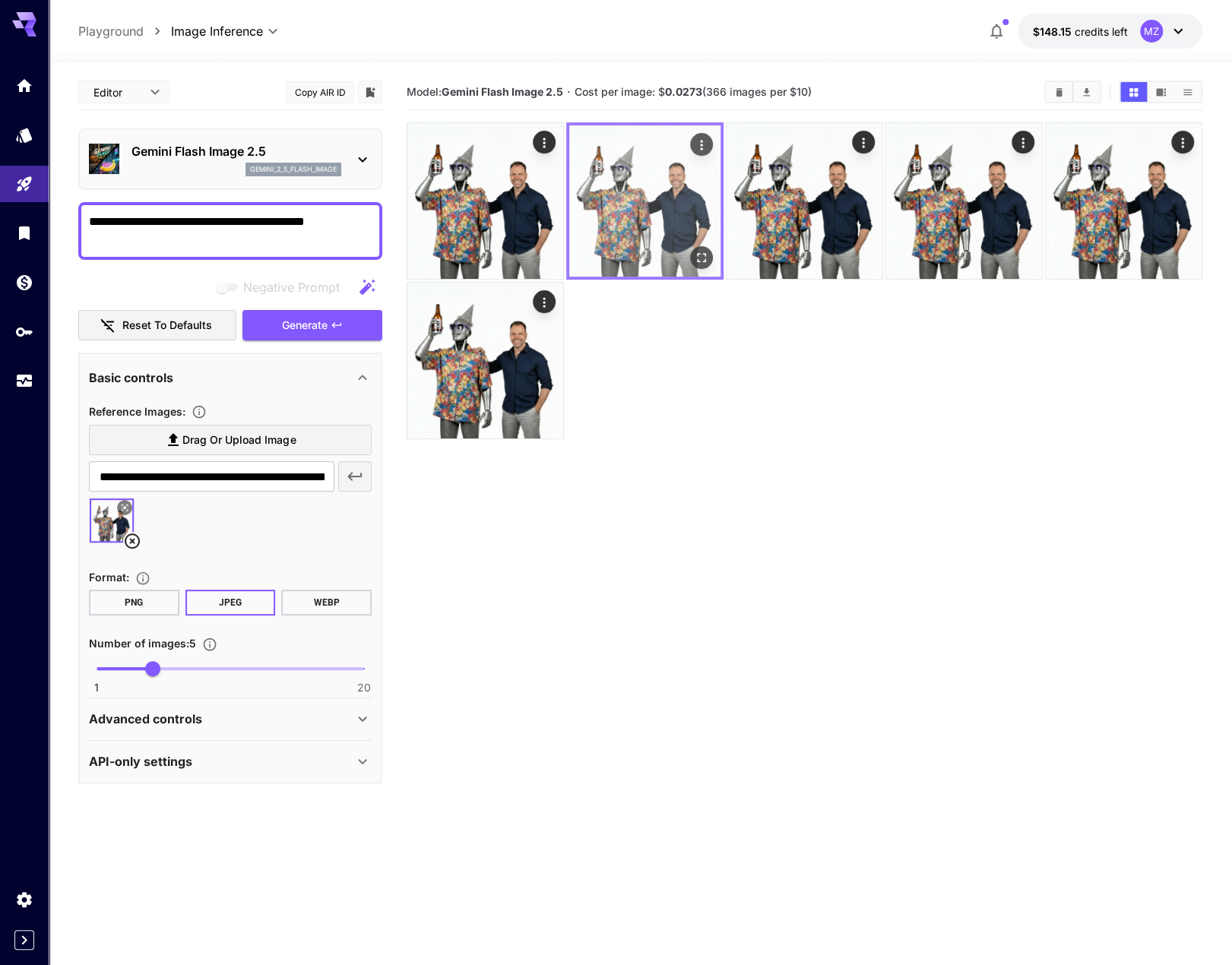
click at [709, 258] on button "Open in fullscreen" at bounding box center [701, 257] width 23 height 23
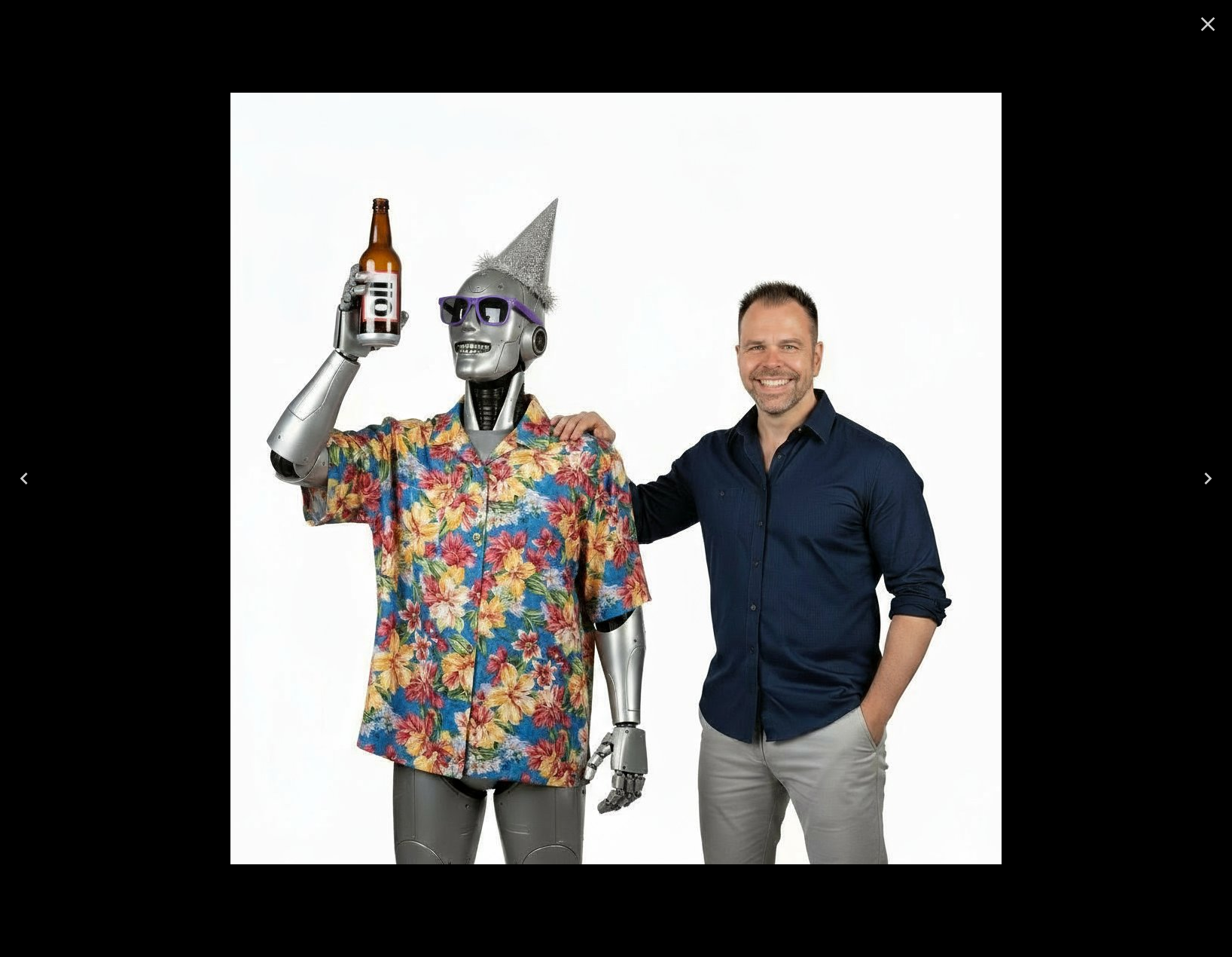
drag, startPoint x: 0, startPoint y: 0, endPoint x: 1206, endPoint y: 26, distance: 1206.3
click at [1206, 26] on icon "Close" at bounding box center [1208, 24] width 14 height 14
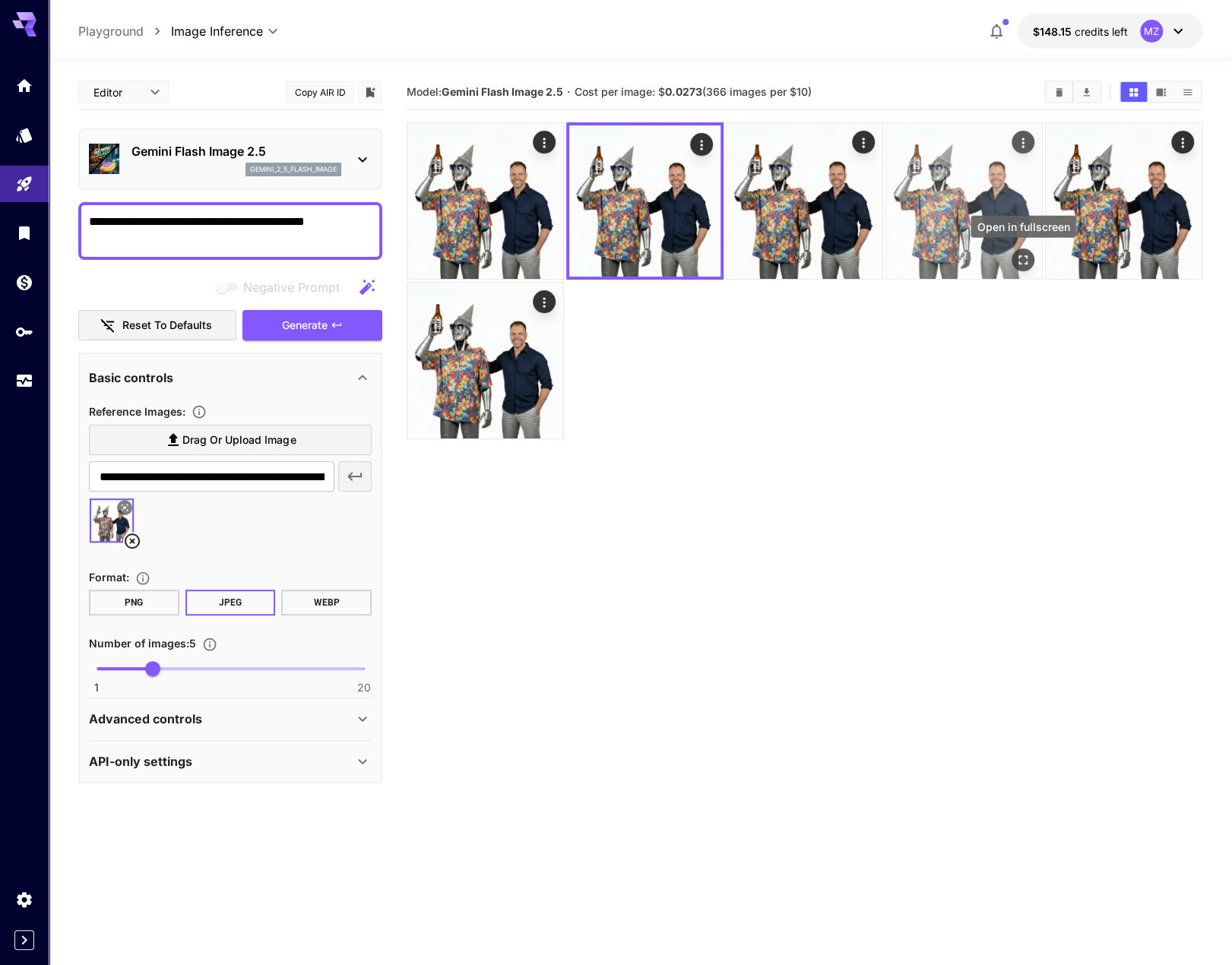
click at [1024, 261] on icon "Open in fullscreen" at bounding box center [1024, 260] width 15 height 15
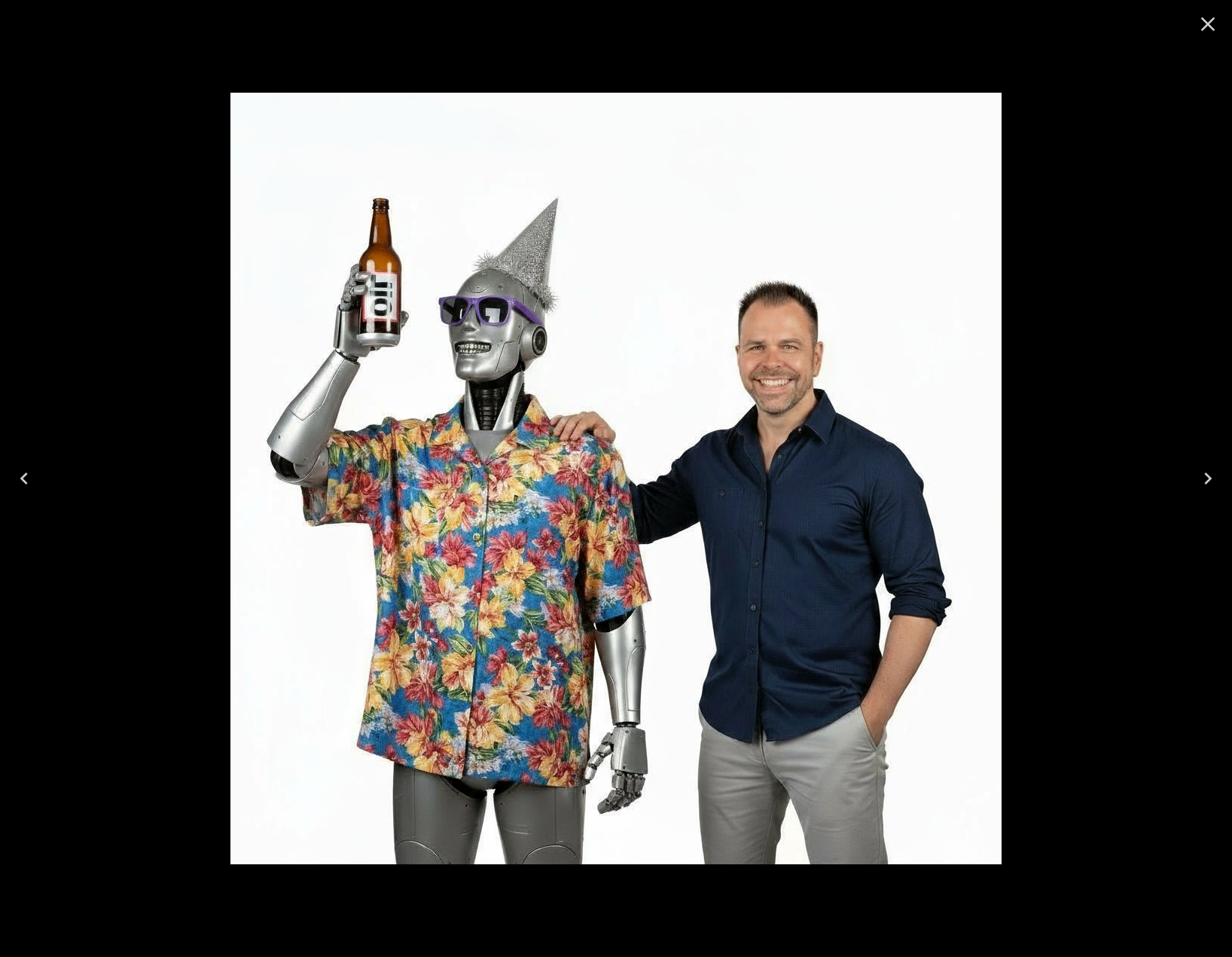
click at [1212, 24] on icon "Close" at bounding box center [1208, 24] width 24 height 24
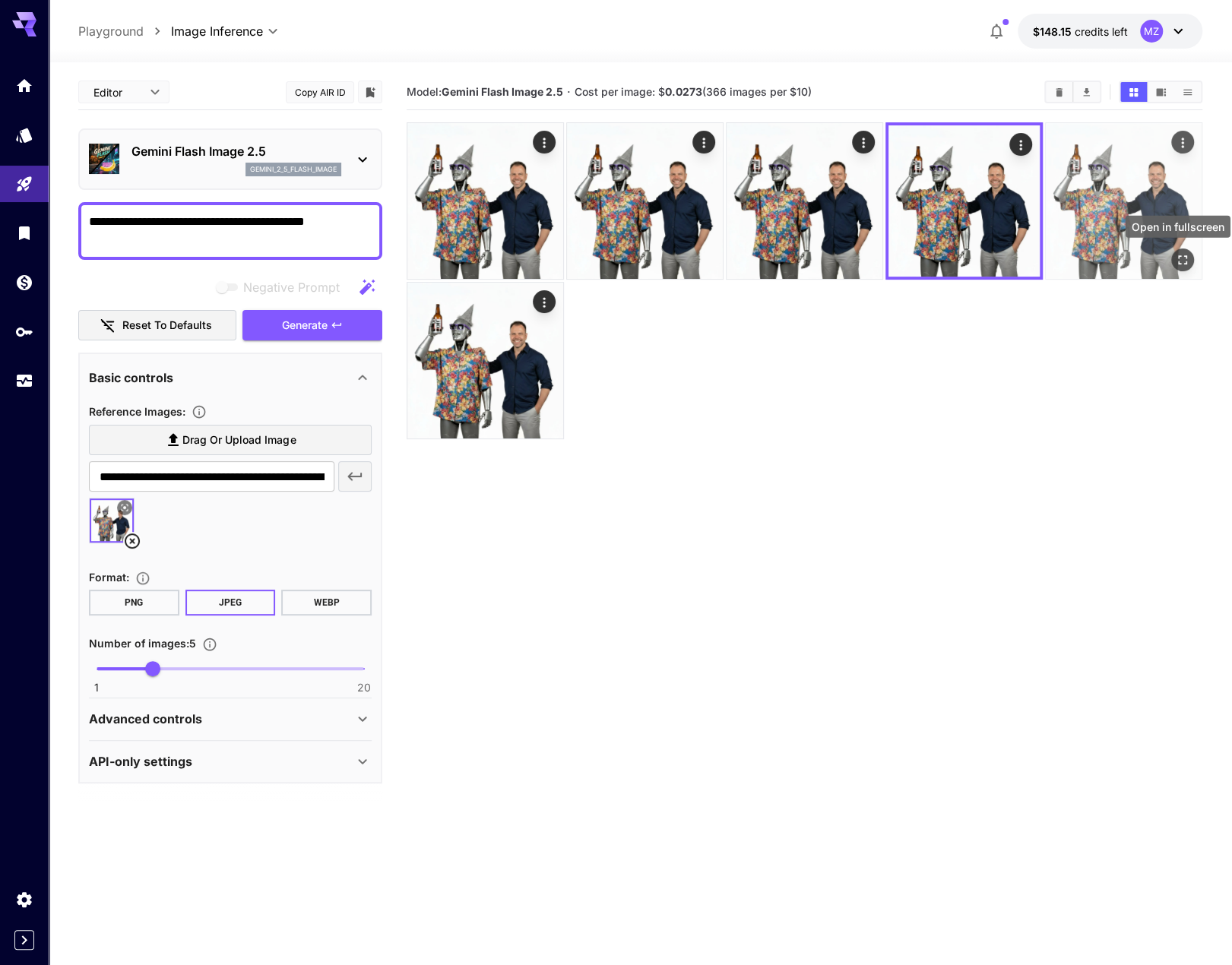
click at [1184, 256] on icon "Open in fullscreen" at bounding box center [1183, 260] width 15 height 15
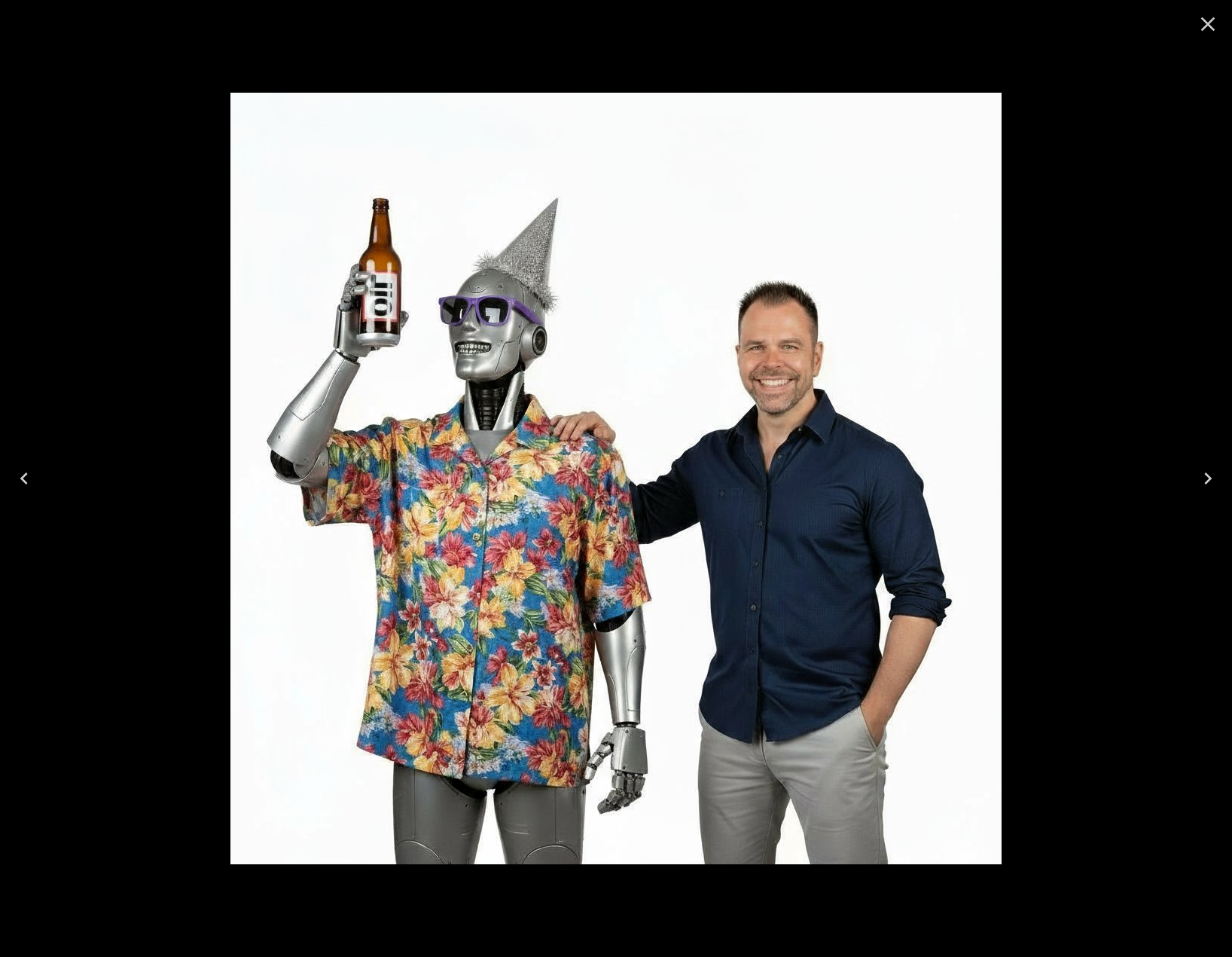
click at [1207, 25] on icon "Close" at bounding box center [1208, 24] width 14 height 14
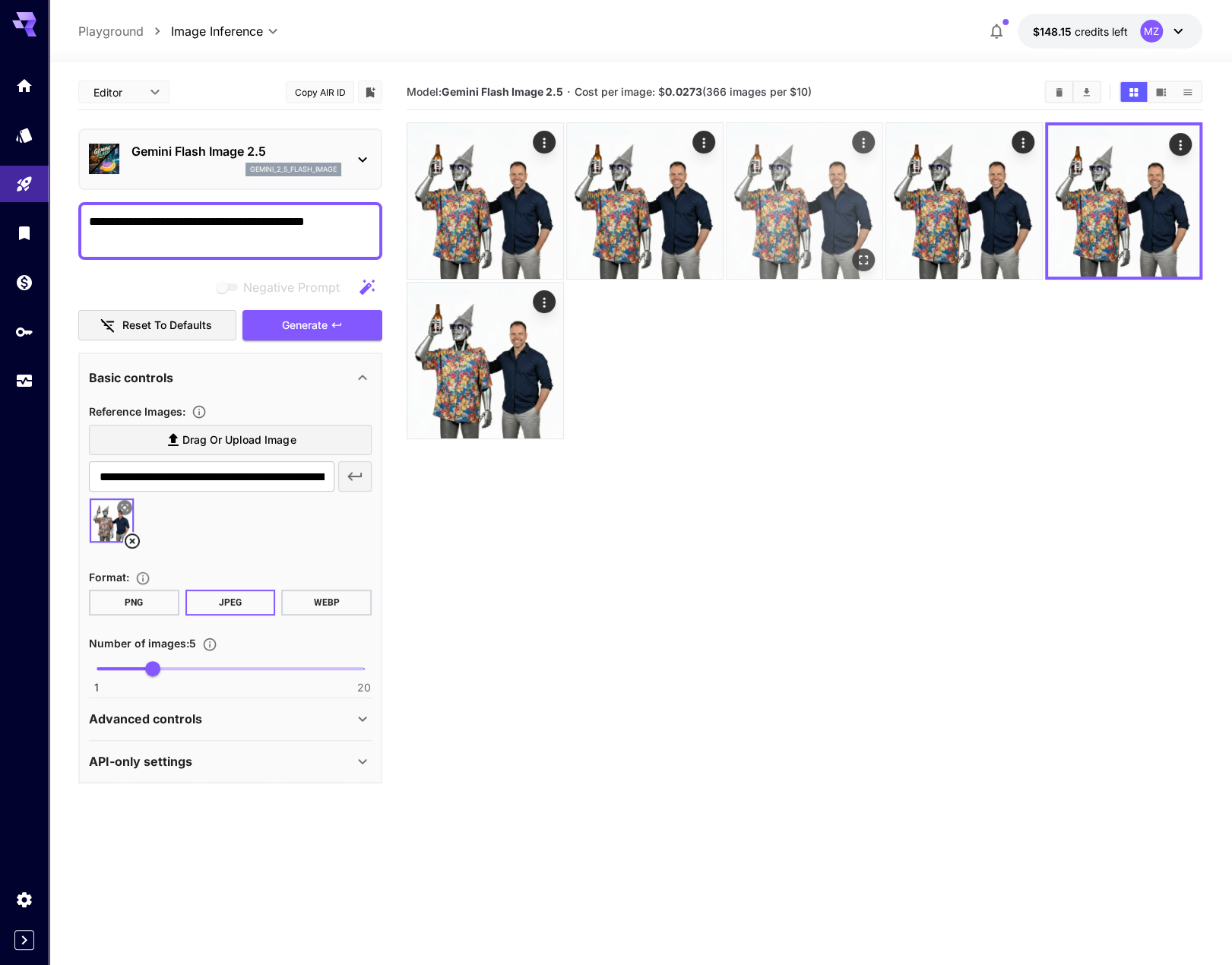
click at [867, 262] on icon "Open in fullscreen" at bounding box center [863, 260] width 9 height 9
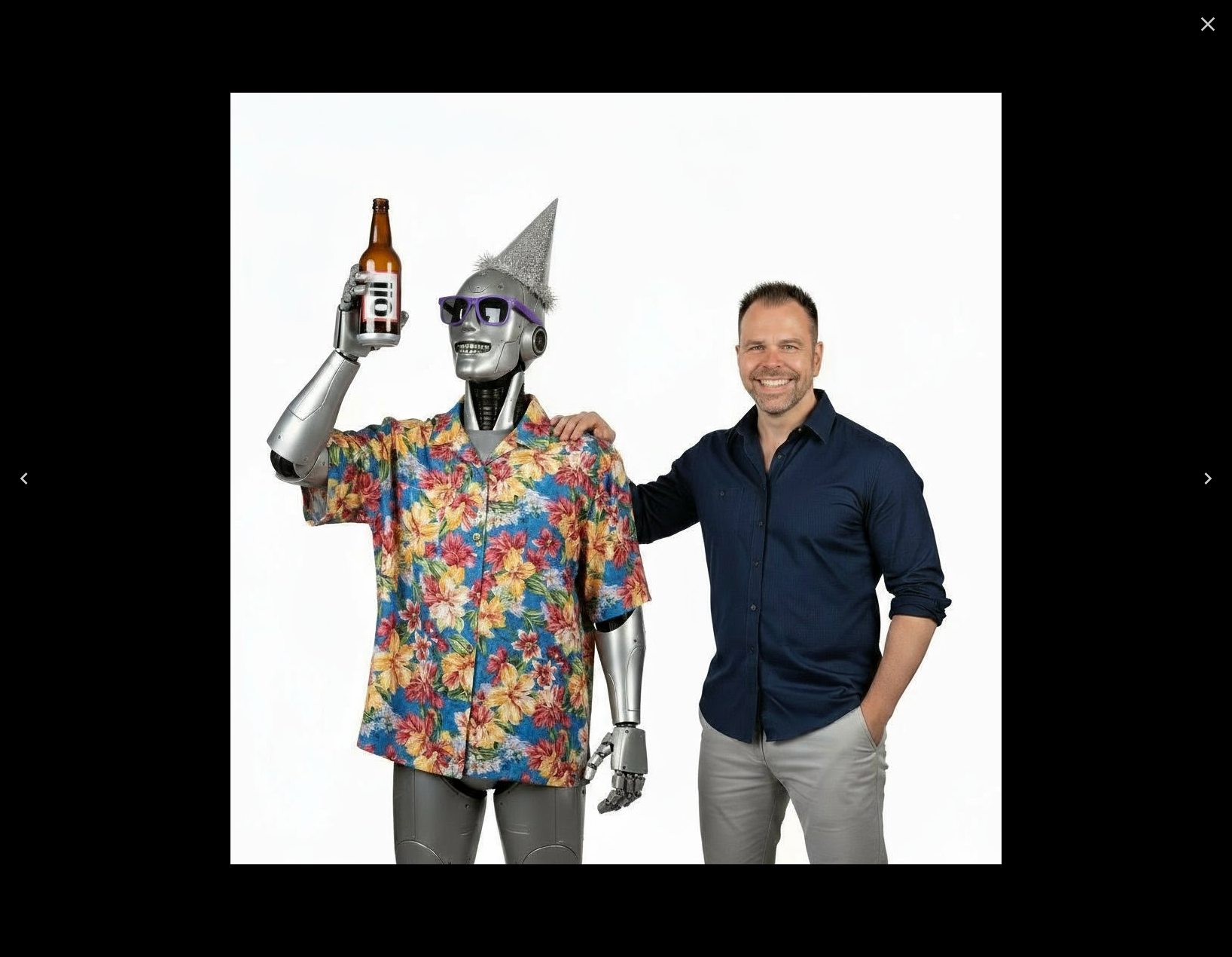
click at [1212, 23] on icon "Close" at bounding box center [1208, 24] width 24 height 24
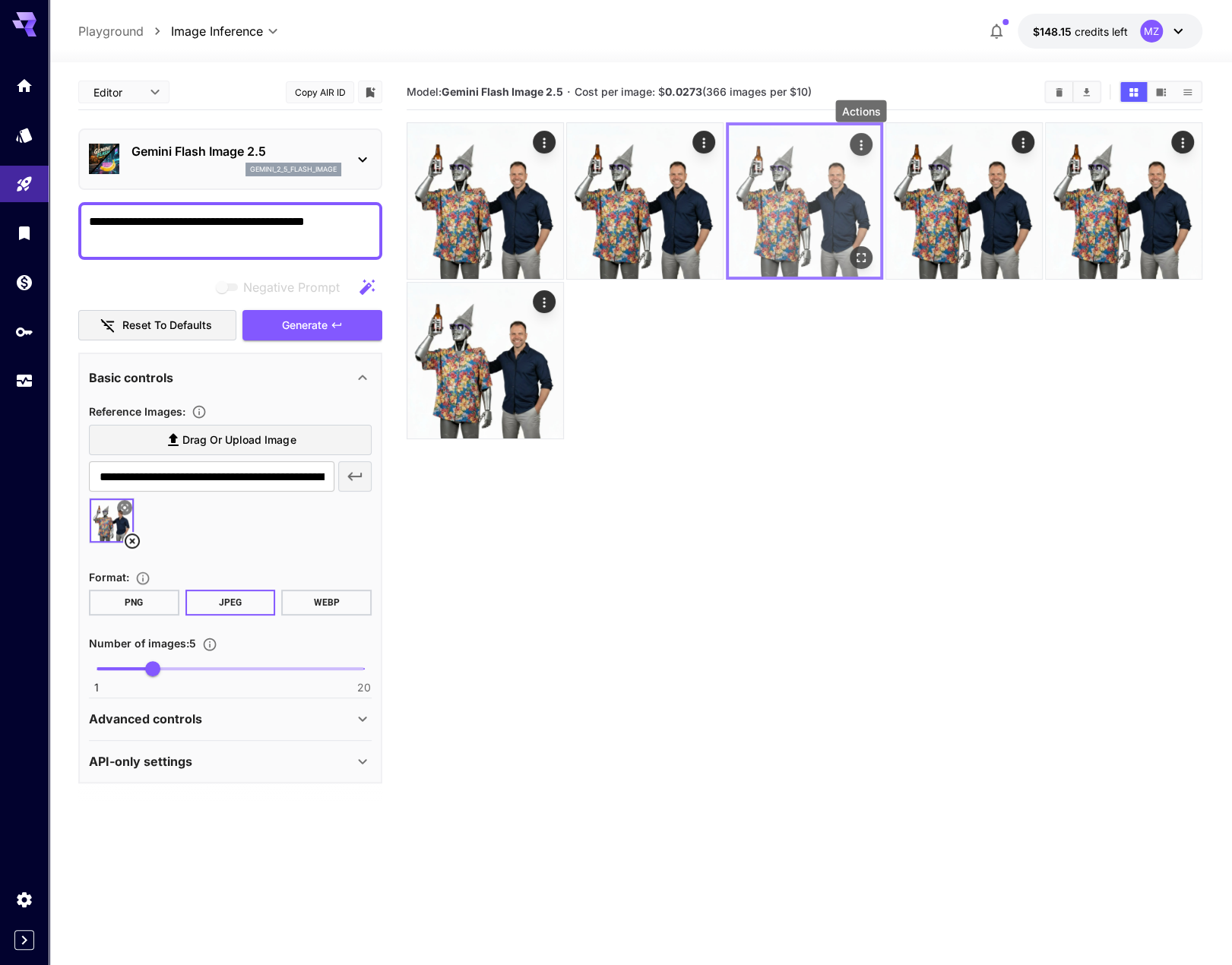
click at [865, 147] on icon "Actions" at bounding box center [861, 145] width 15 height 15
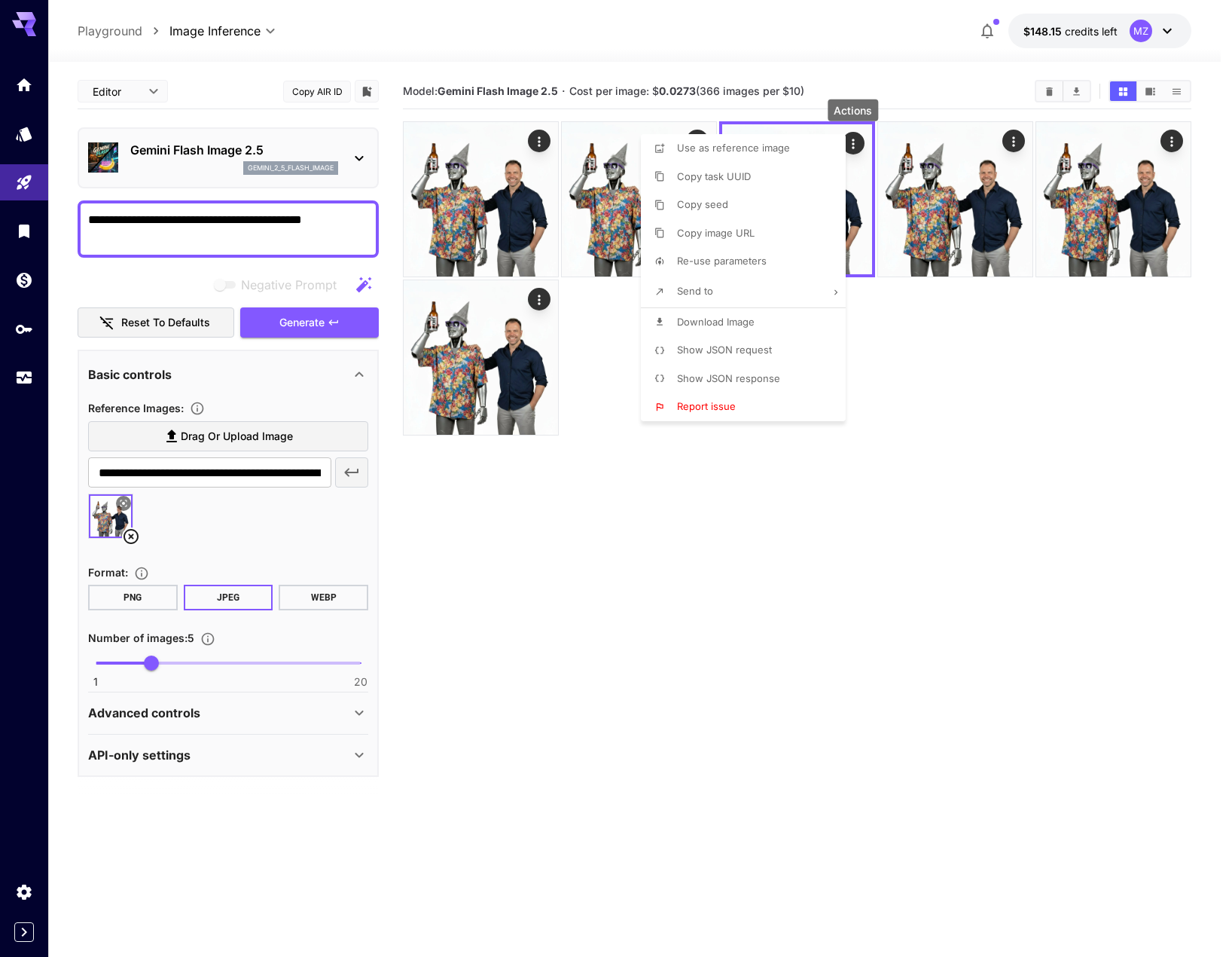
click at [742, 318] on span "Download Image" at bounding box center [716, 322] width 77 height 12
